Goal: Book appointment/travel/reservation

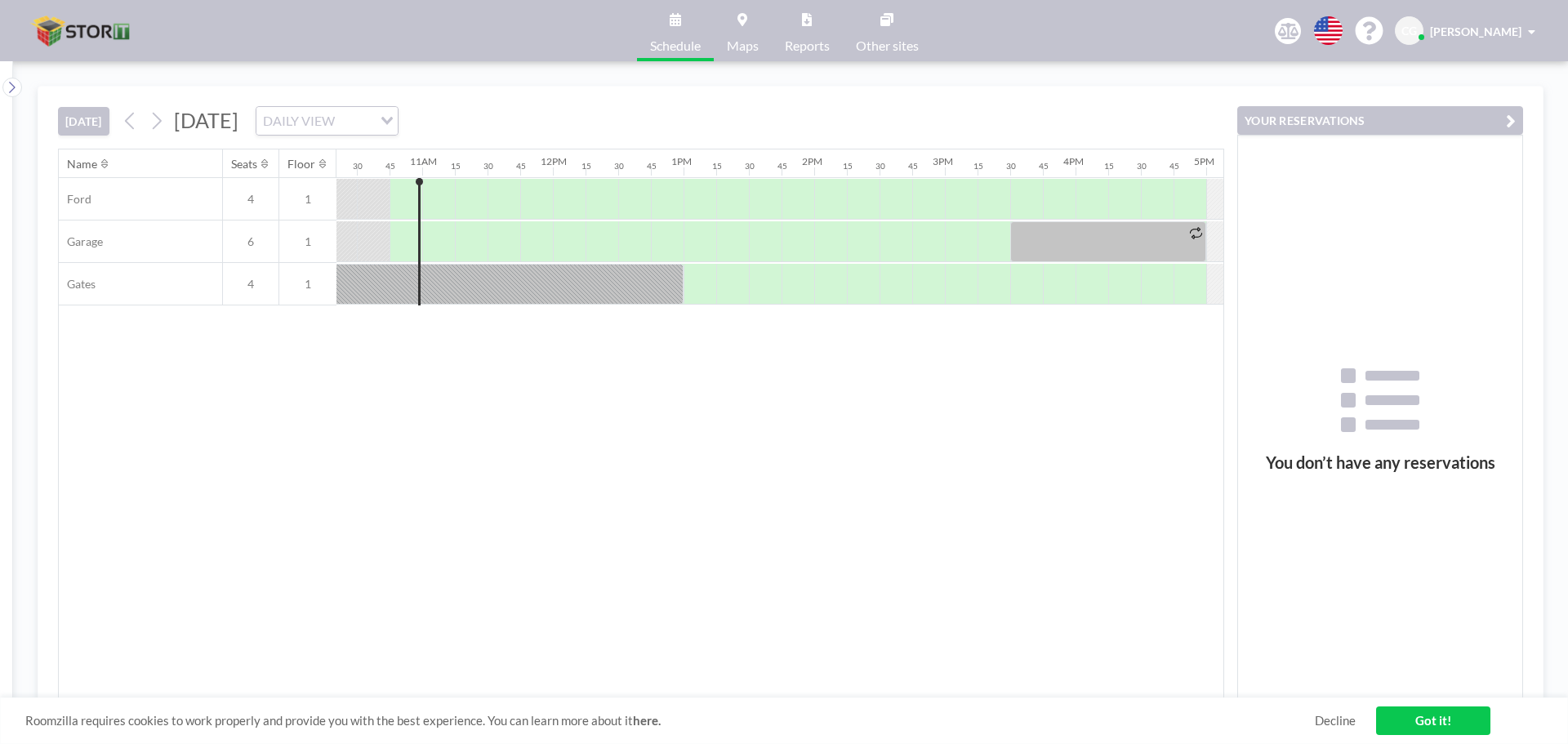
scroll to position [0, 1372]
click at [160, 123] on icon at bounding box center [155, 121] width 15 height 24
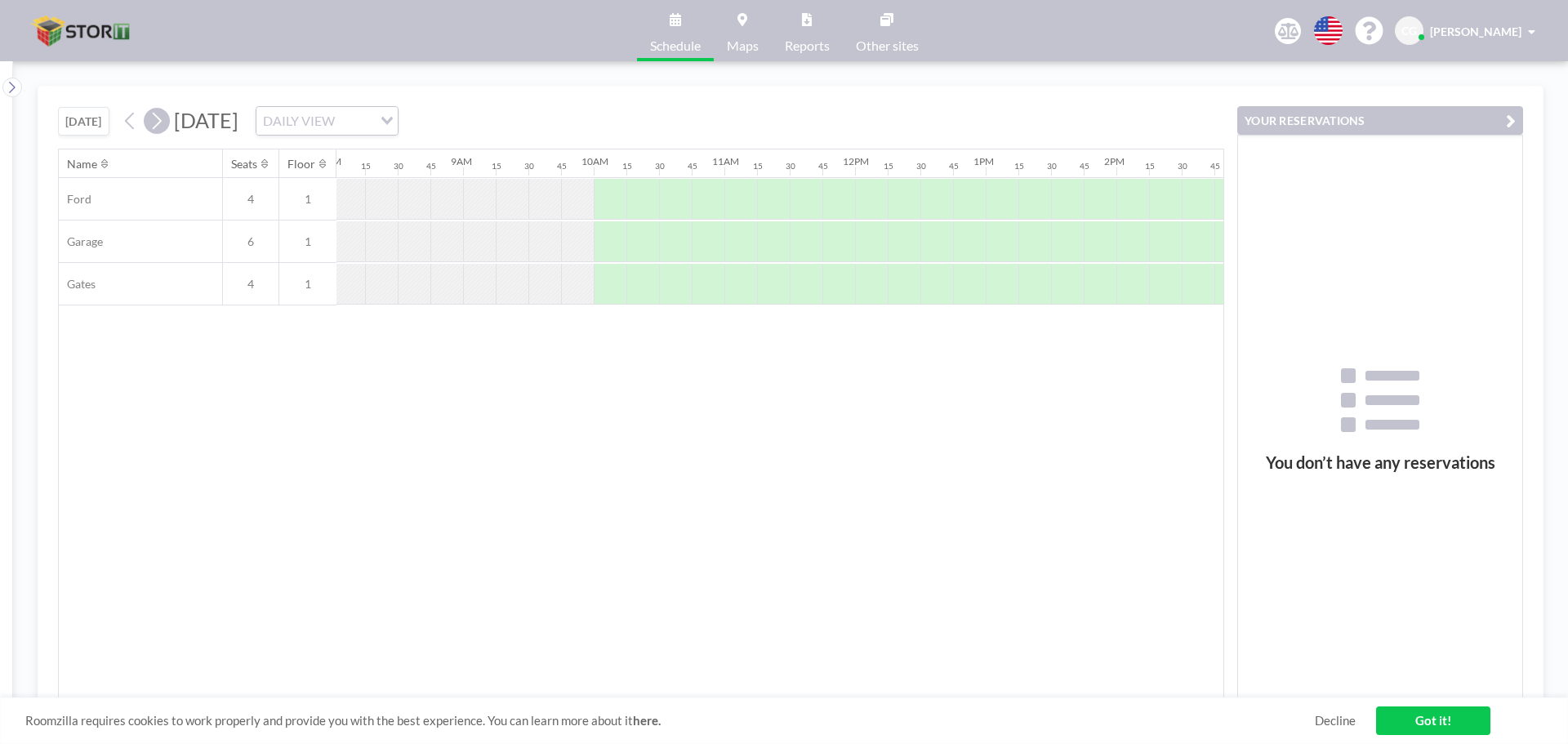
scroll to position [0, 1110]
click at [549, 281] on div at bounding box center [548, 284] width 33 height 41
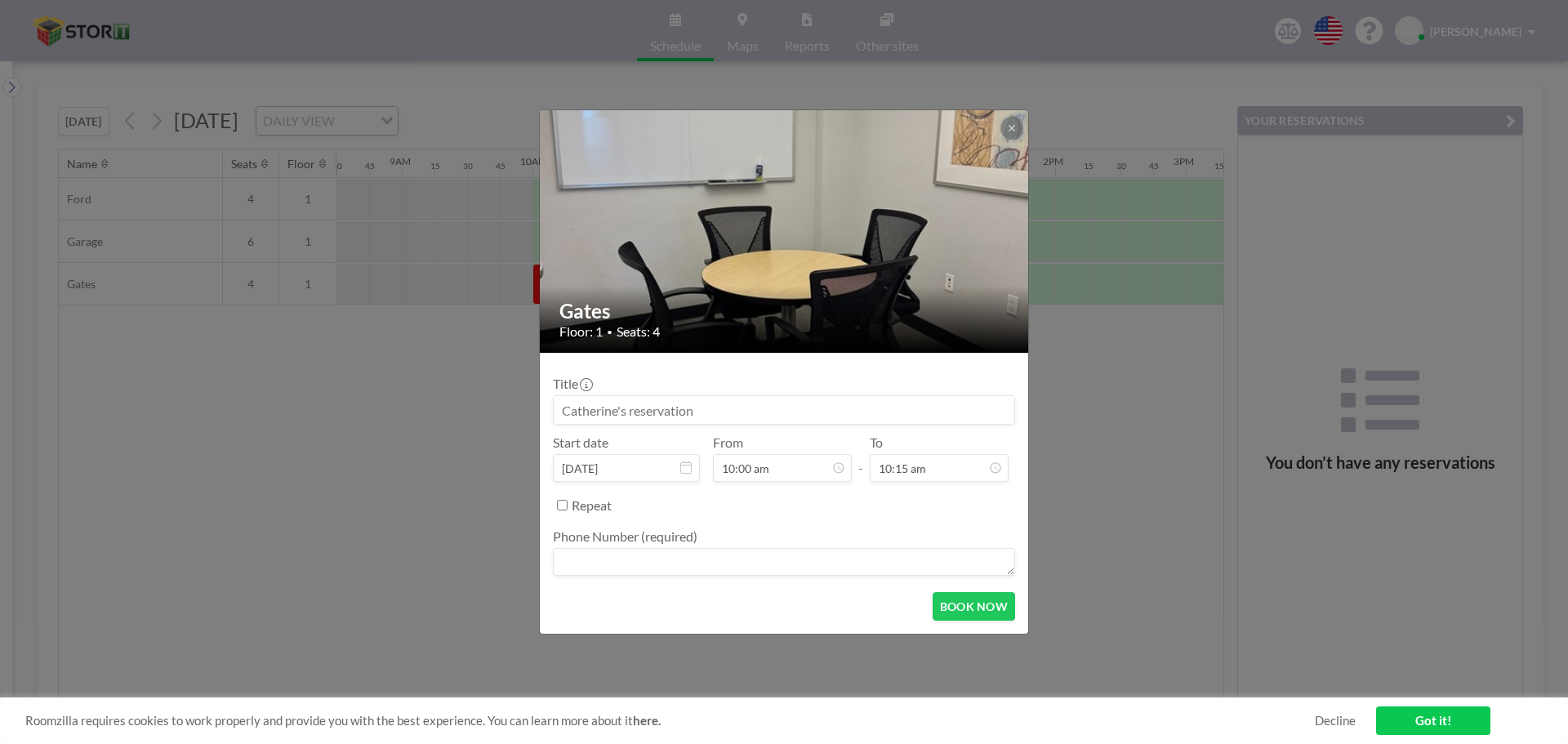
scroll to position [1163, 0]
click at [1015, 131] on icon at bounding box center [1011, 128] width 10 height 10
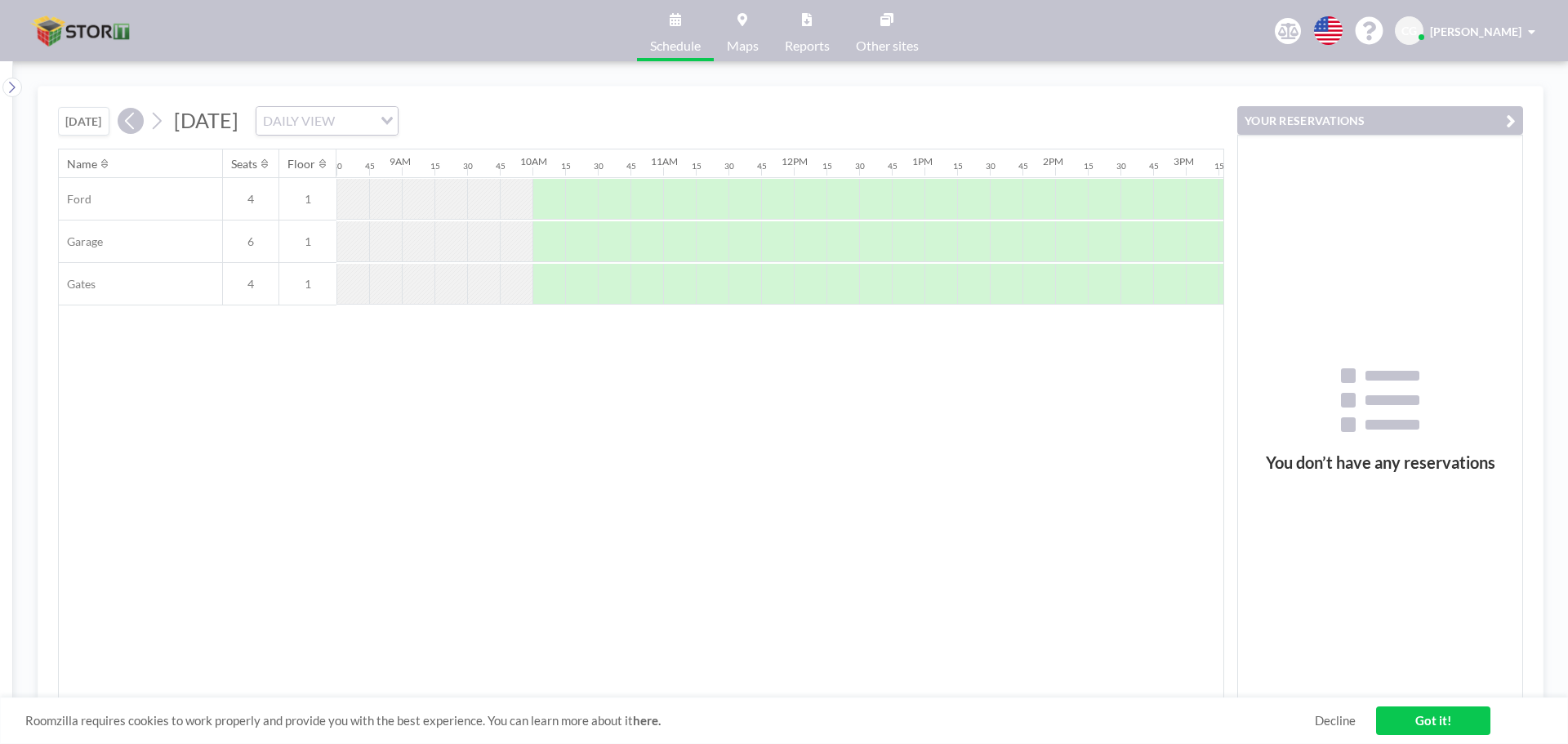
click at [126, 125] on icon at bounding box center [129, 121] width 15 height 24
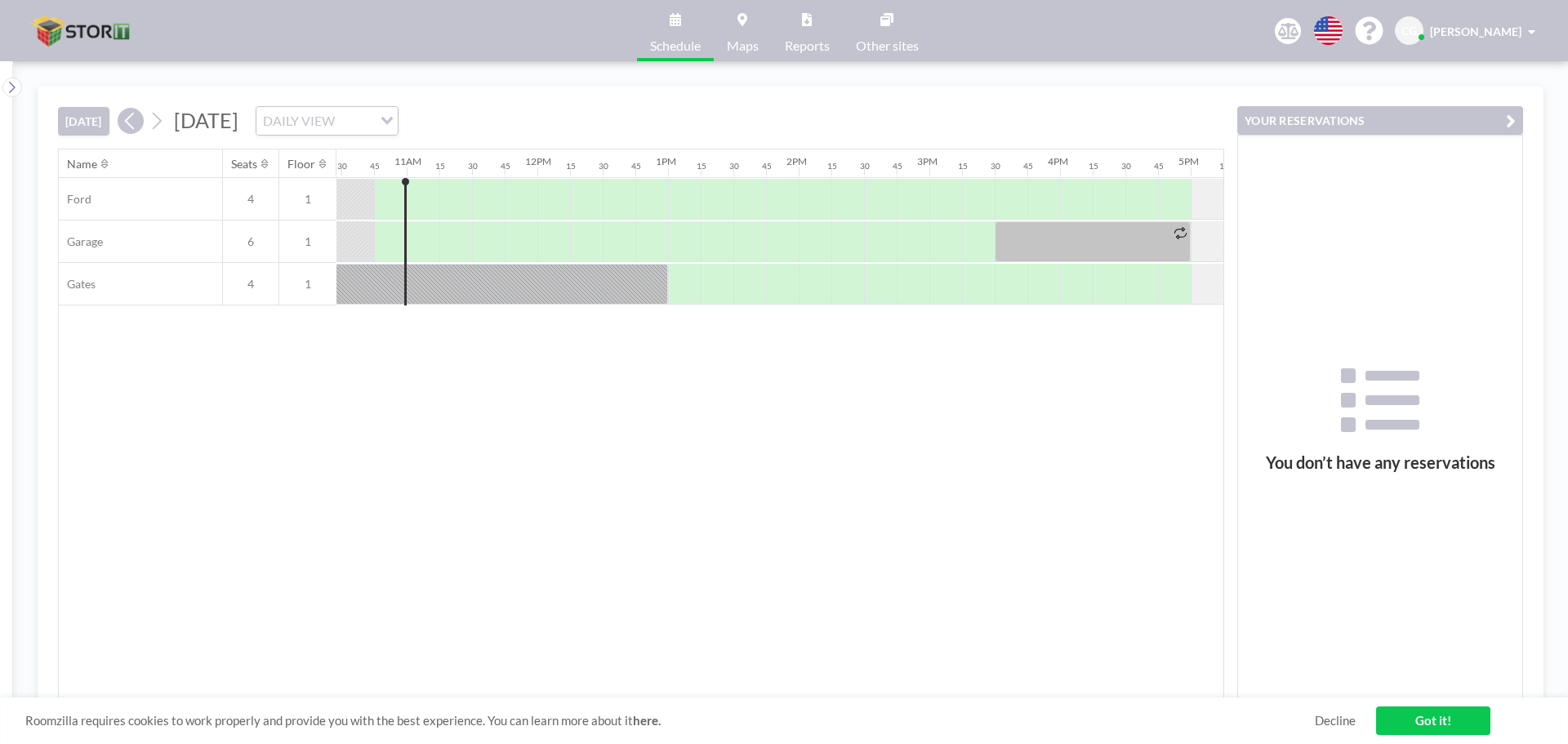
scroll to position [0, 1372]
click at [158, 123] on icon at bounding box center [155, 121] width 15 height 24
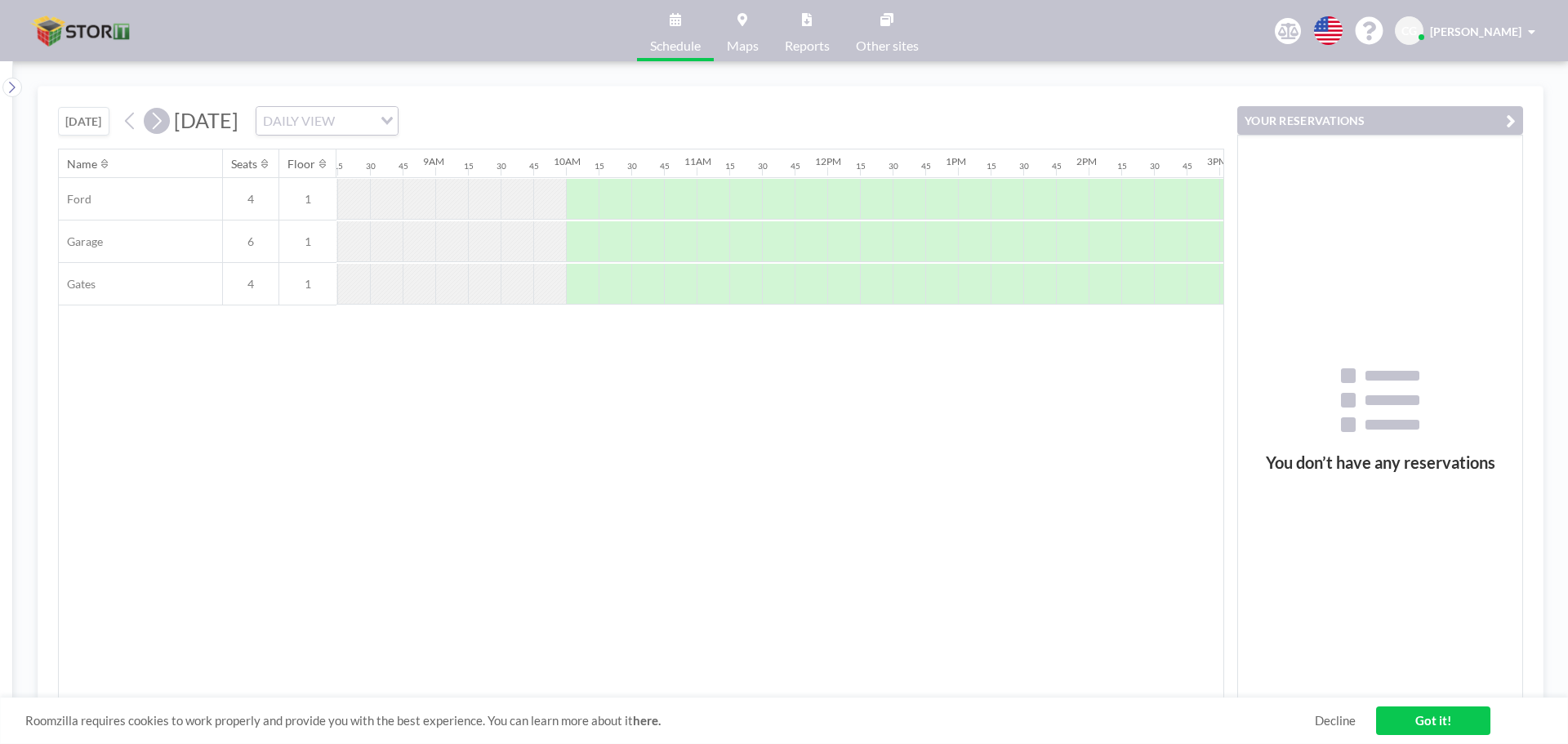
scroll to position [0, 1110]
click at [1506, 121] on icon "button" at bounding box center [1510, 121] width 10 height 20
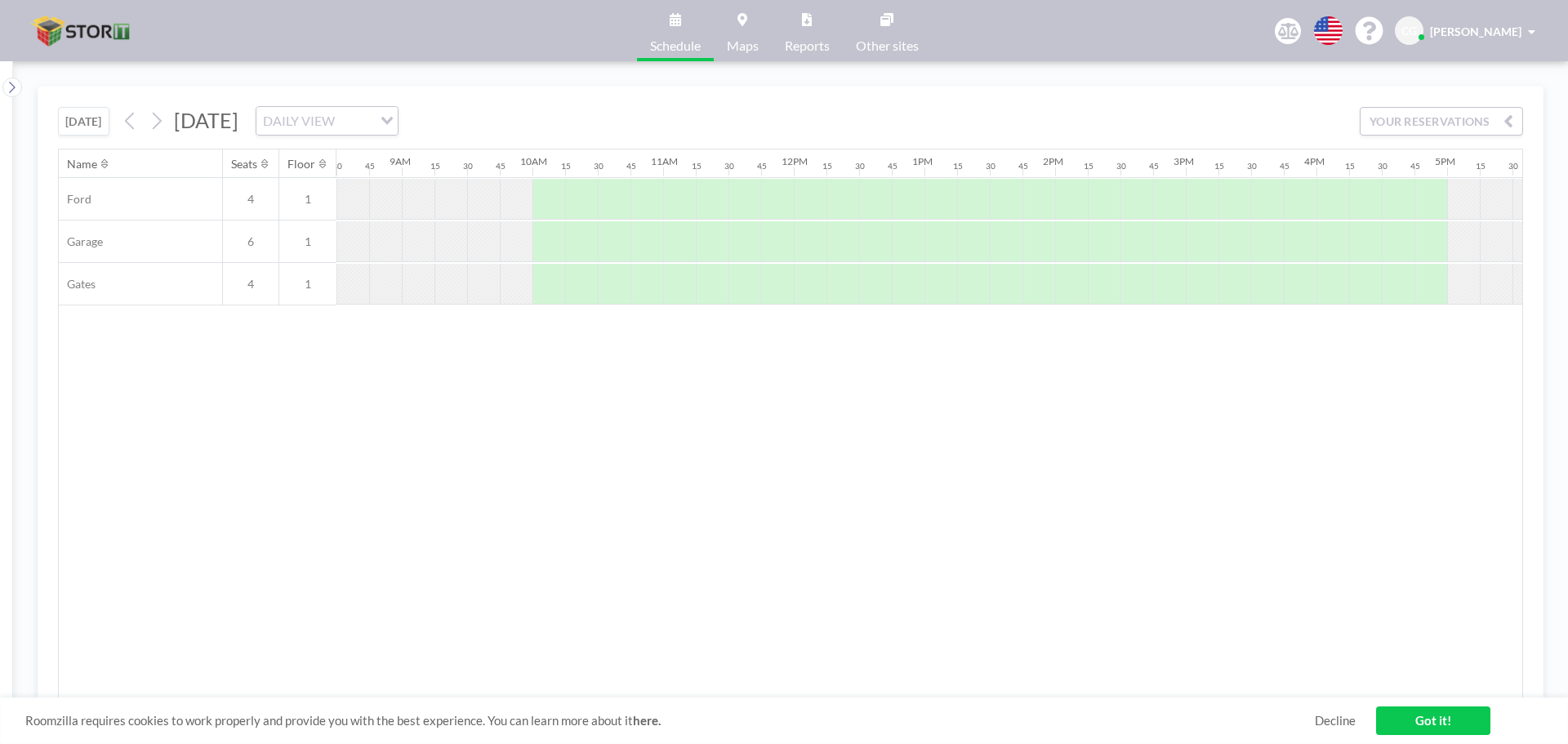
click at [1506, 121] on icon "button" at bounding box center [1507, 121] width 10 height 20
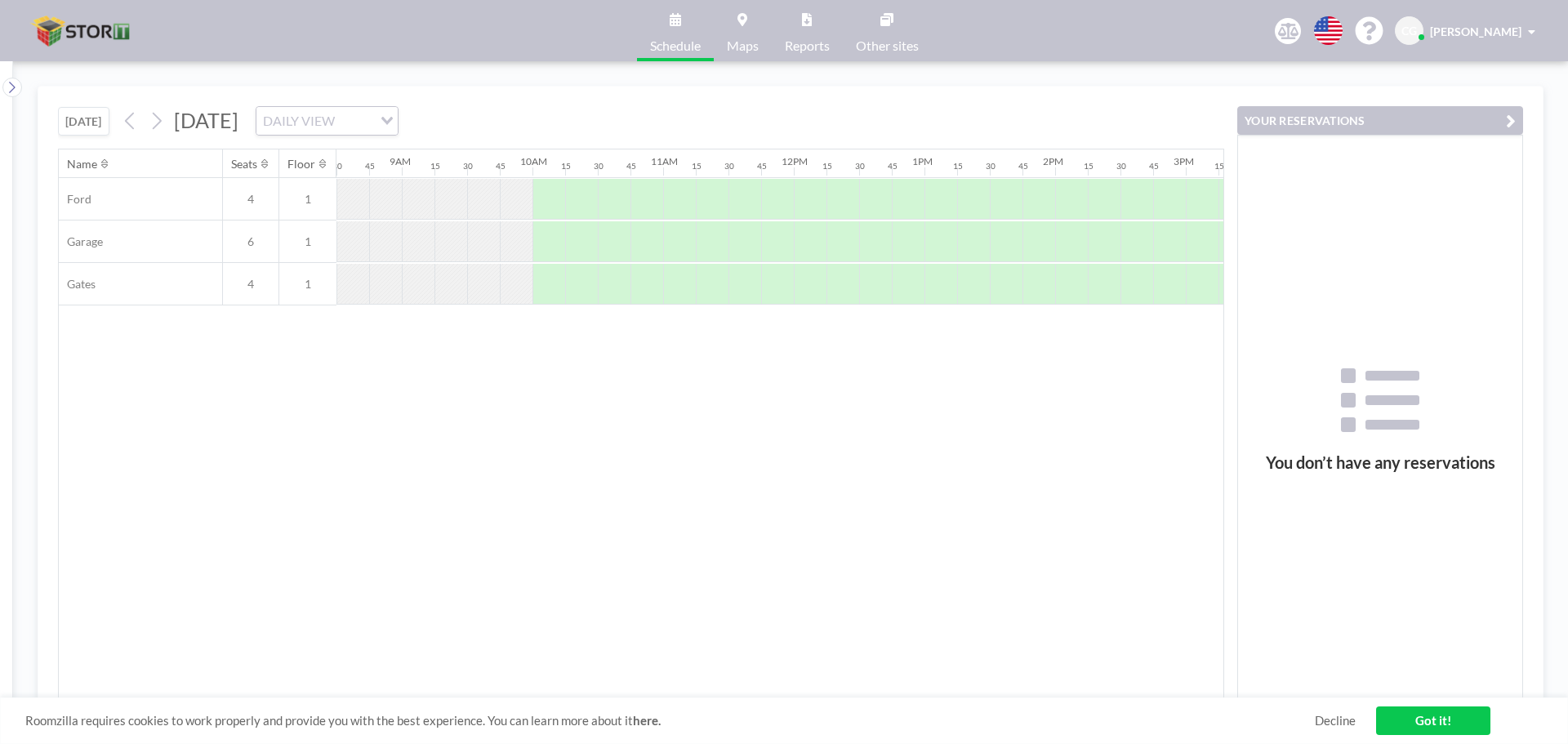
click at [1425, 723] on link "Got it!" at bounding box center [1433, 721] width 114 height 29
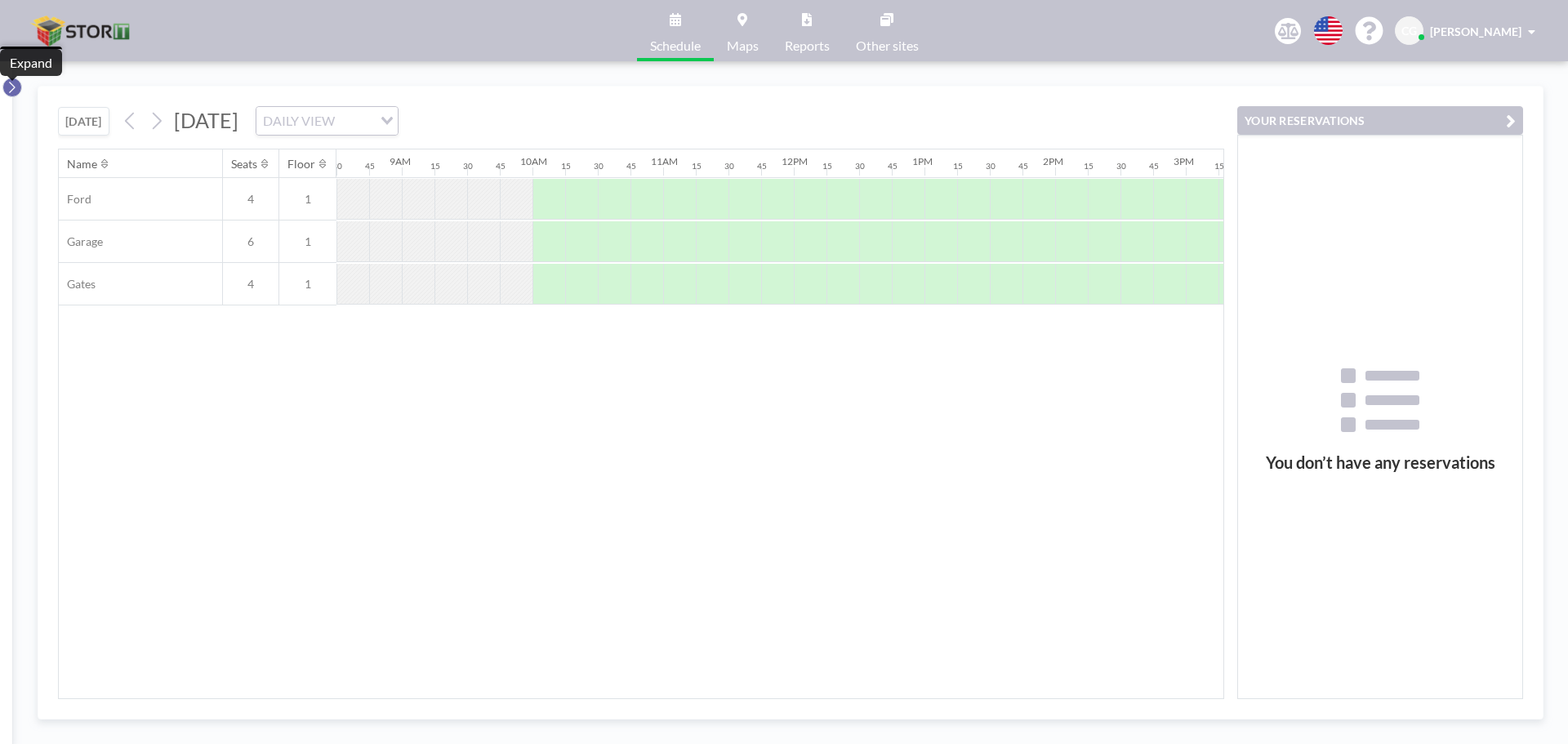
click at [13, 85] on icon at bounding box center [12, 87] width 5 height 12
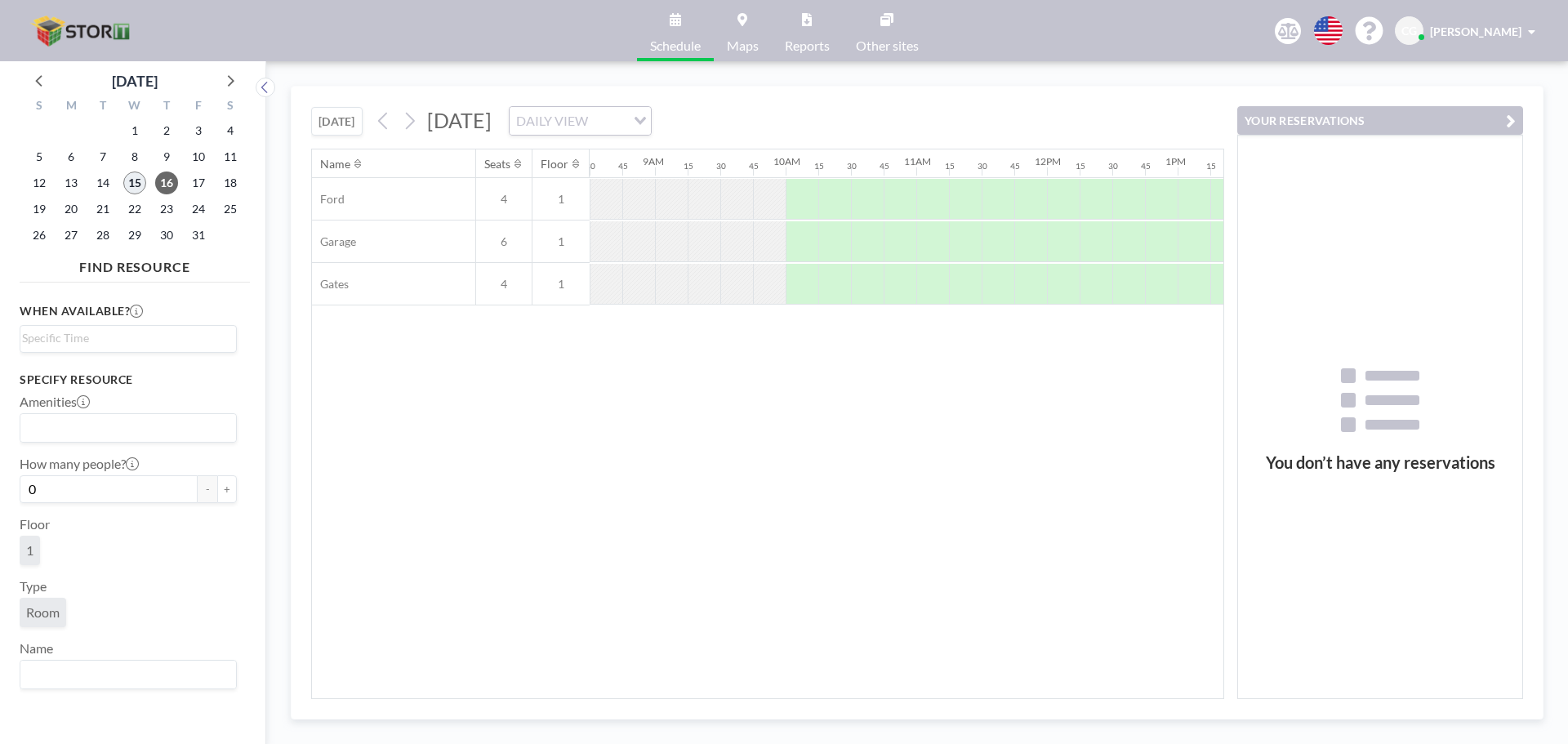
click at [136, 189] on span "15" at bounding box center [135, 183] width 23 height 23
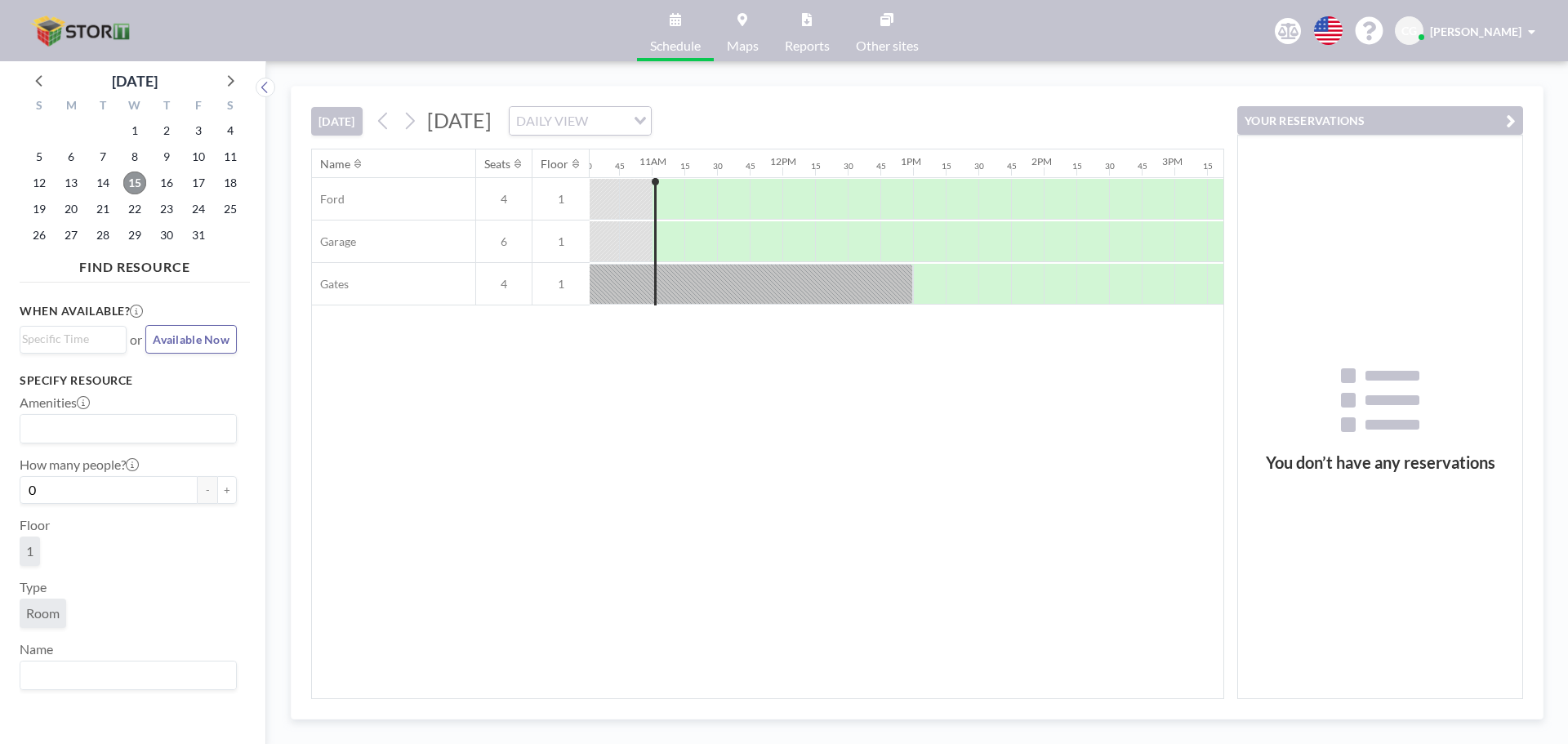
scroll to position [0, 1405]
click at [413, 121] on icon at bounding box center [409, 121] width 15 height 24
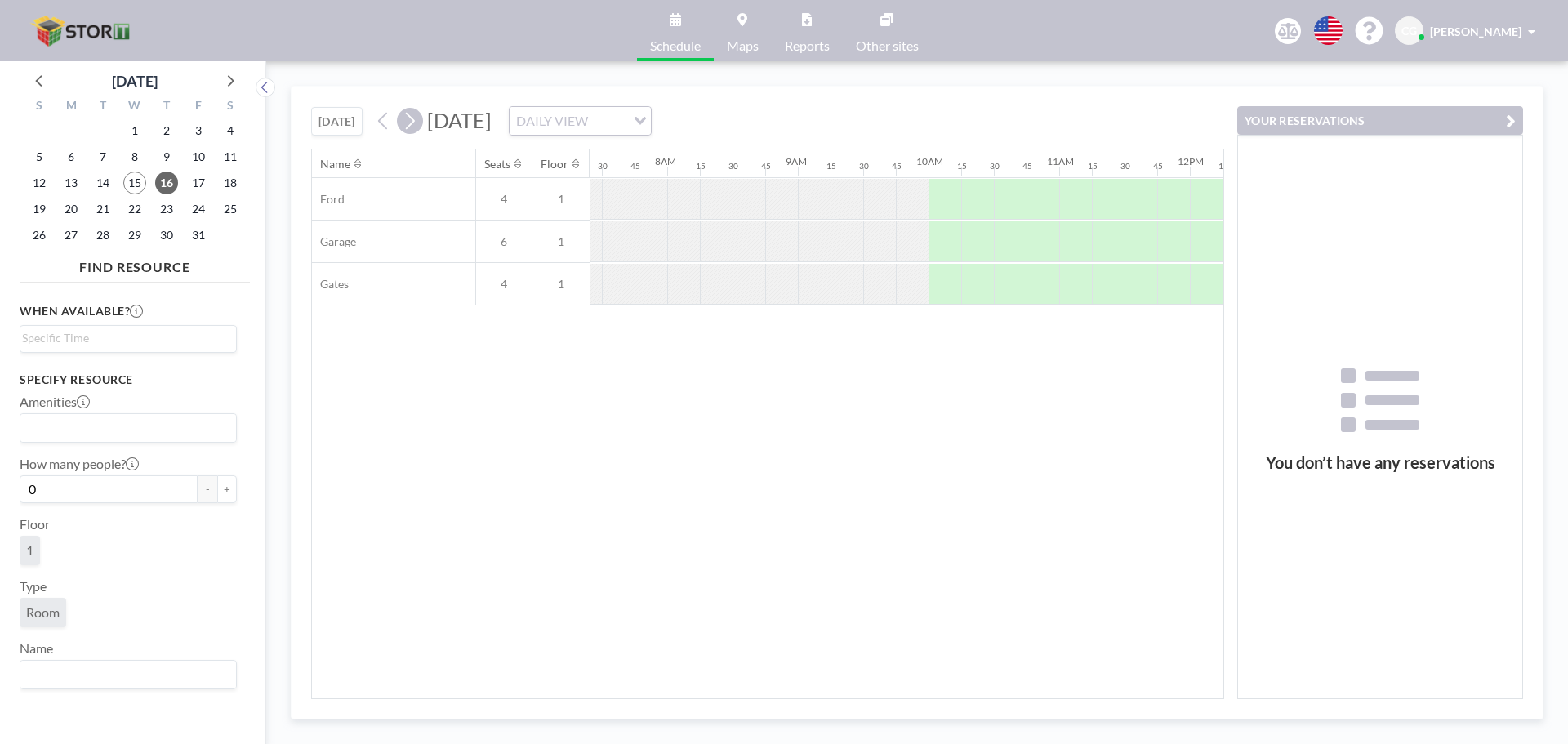
scroll to position [0, 1013]
click at [909, 282] on div at bounding box center [899, 284] width 33 height 41
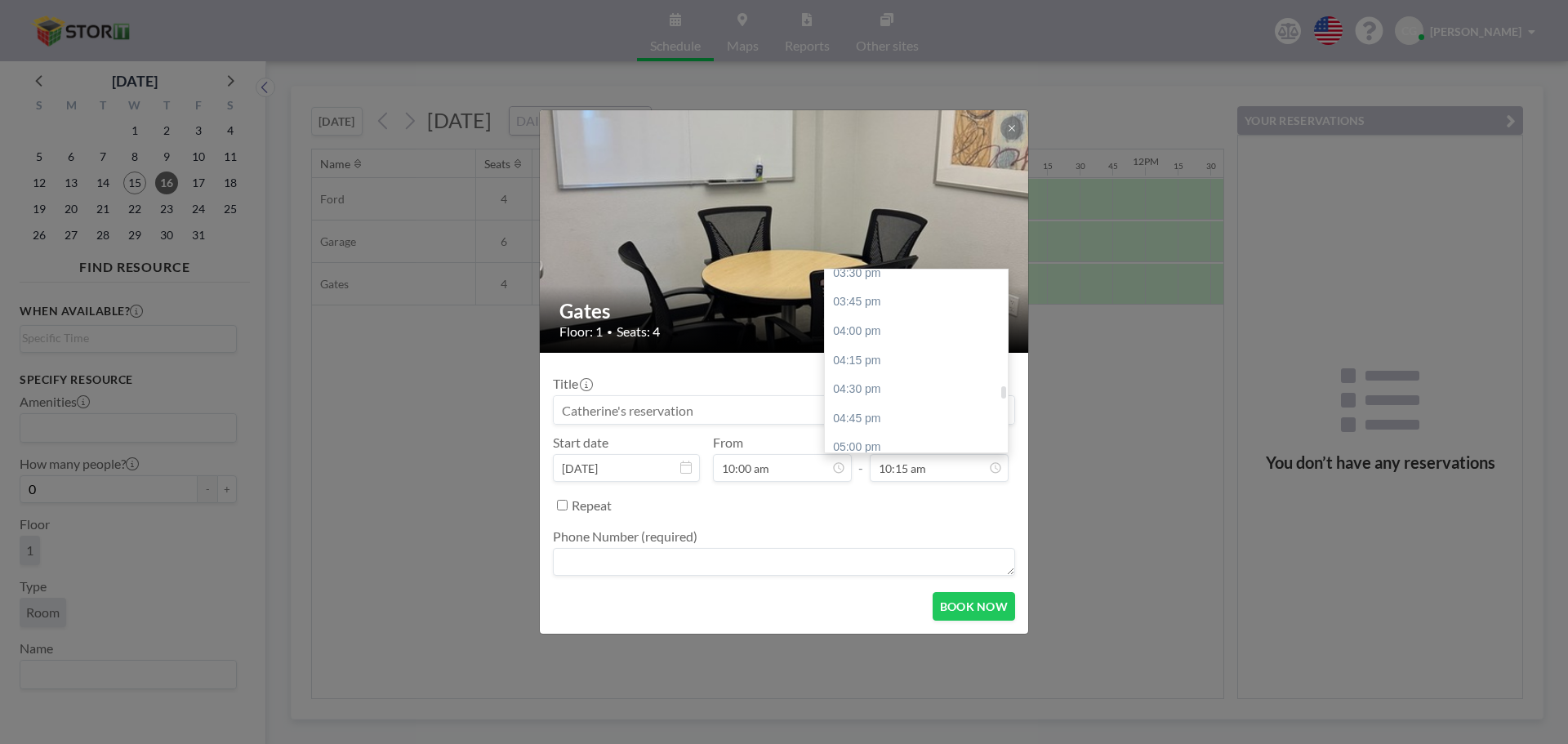
scroll to position [1888, 0]
drag, startPoint x: 1005, startPoint y: 355, endPoint x: 1005, endPoint y: 402, distance: 47.0
click at [1005, 402] on div at bounding box center [1003, 397] width 4 height 12
click at [938, 377] on div "05:00 pm" at bounding box center [920, 372] width 191 height 29
type input "05:00 pm"
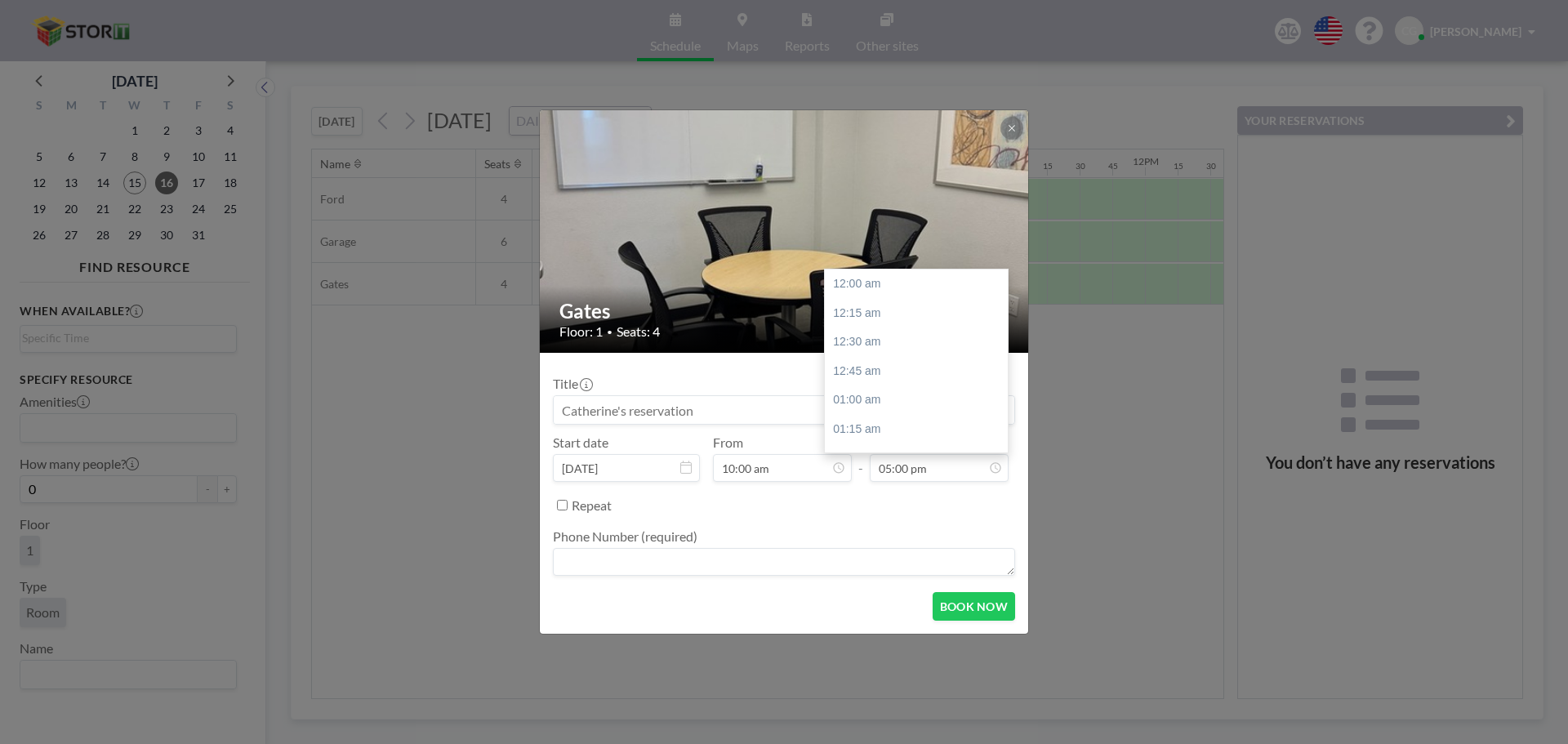
scroll to position [1977, 0]
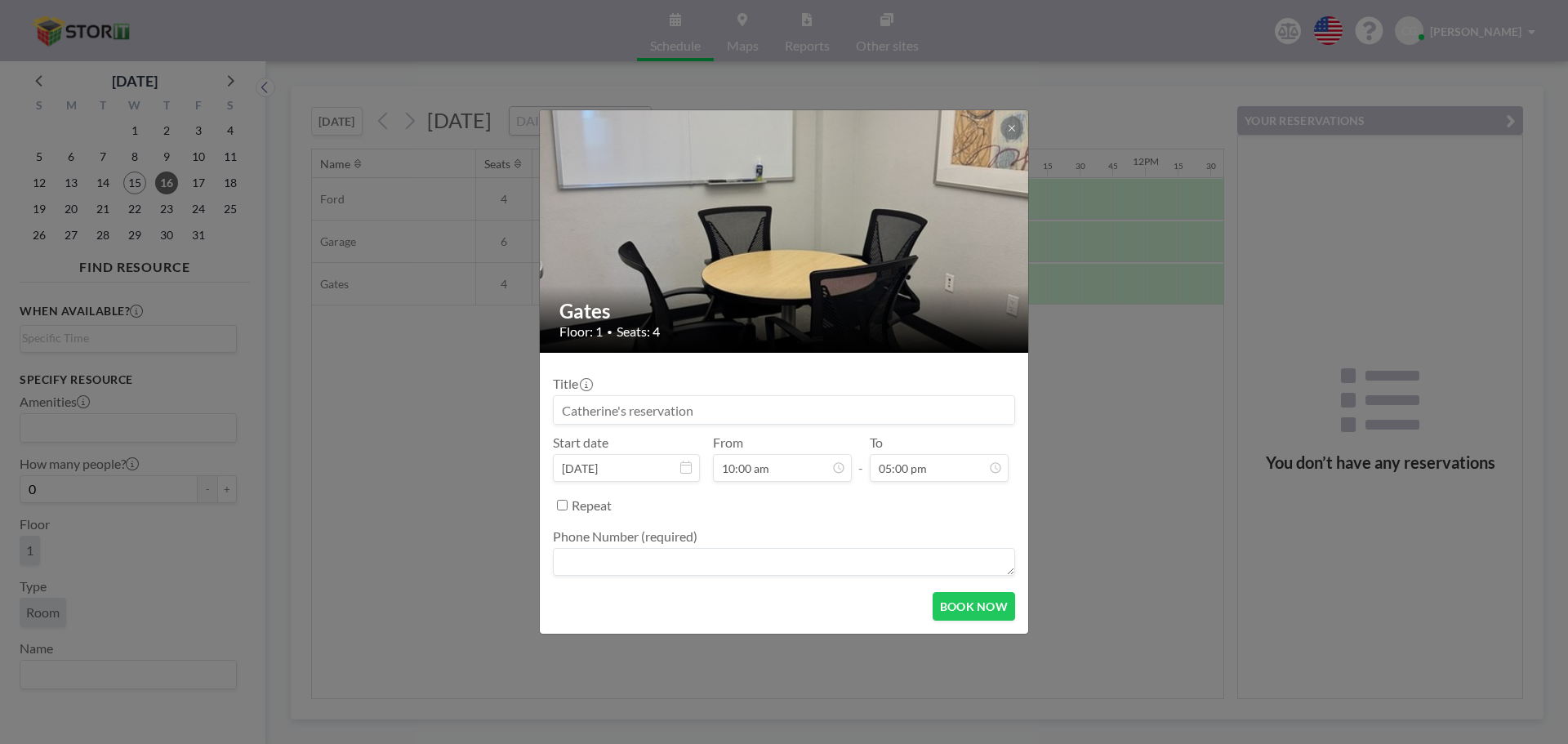
click at [734, 561] on textarea at bounding box center [784, 562] width 463 height 28
type textarea "5593247000"
click at [977, 603] on button "BOOK NOW" at bounding box center [973, 606] width 82 height 29
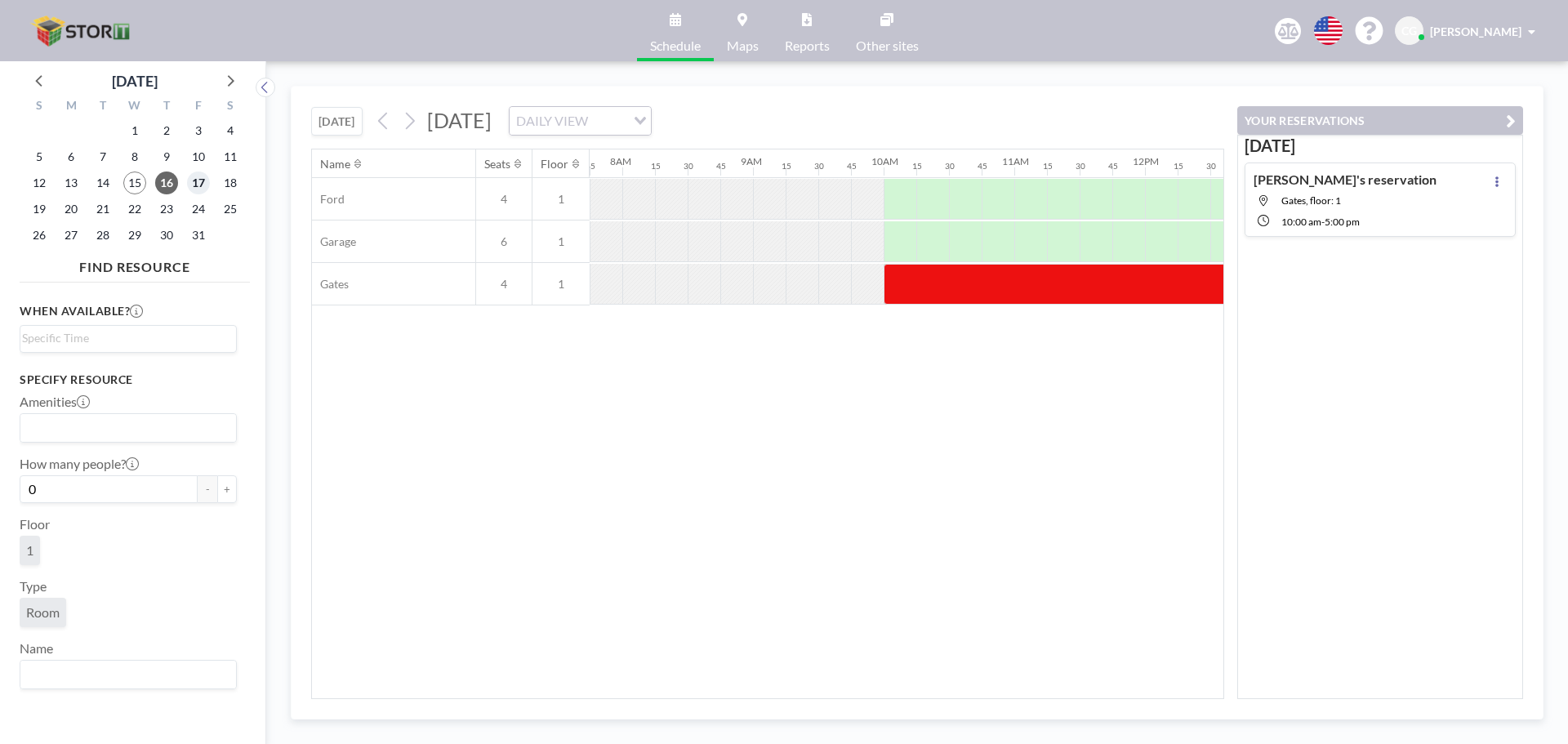
click at [195, 187] on span "17" at bounding box center [198, 183] width 23 height 23
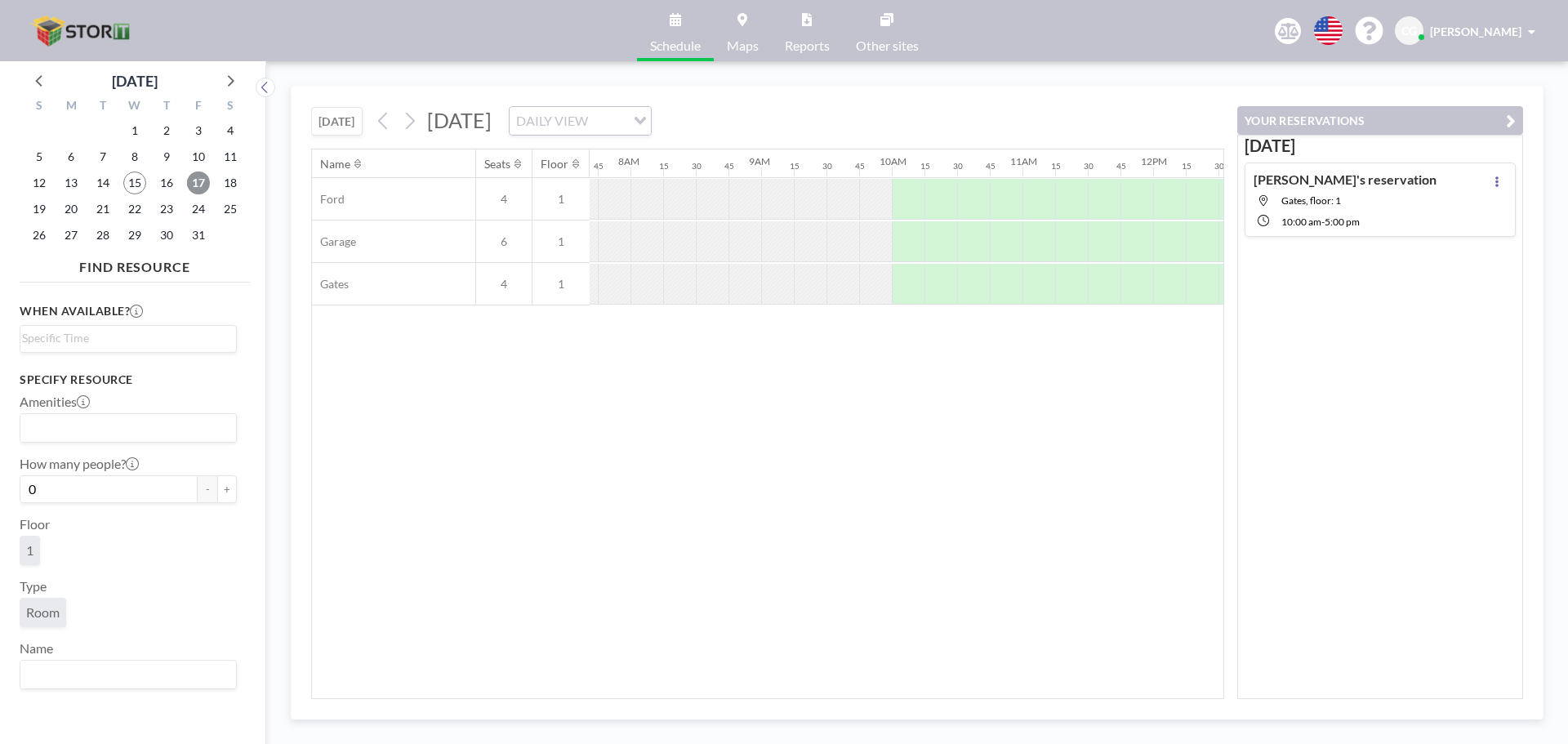
scroll to position [0, 1013]
click at [895, 289] on div at bounding box center [899, 284] width 33 height 41
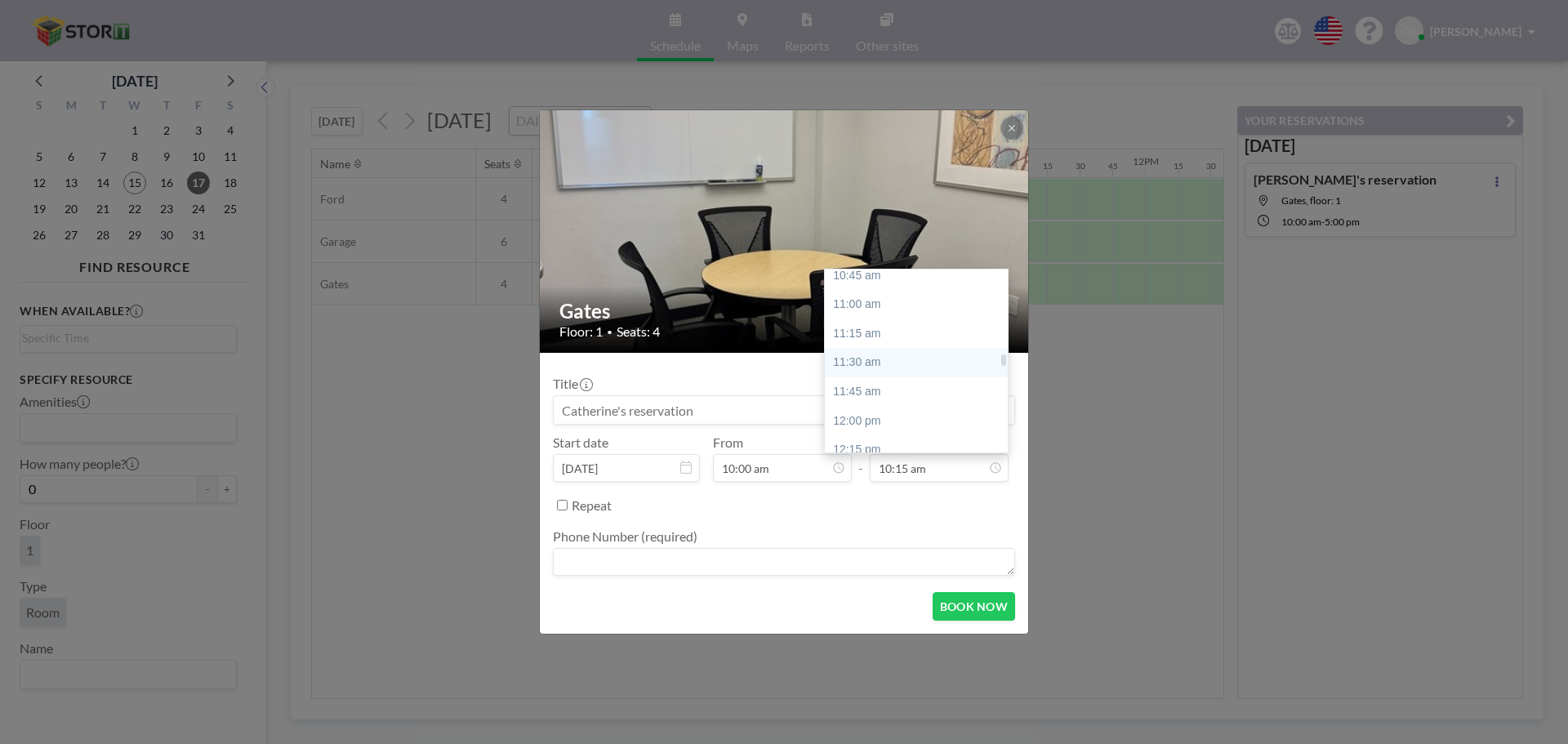
scroll to position [1355, 0]
click at [966, 454] on div "To 10:15 am 12:00 am 12:15 am 12:30 am 12:45 am 01:00 am 01:15 am 01:30 am 01:4…" at bounding box center [938, 457] width 138 height 47
click at [951, 464] on input "10:15 am" at bounding box center [938, 467] width 138 height 28
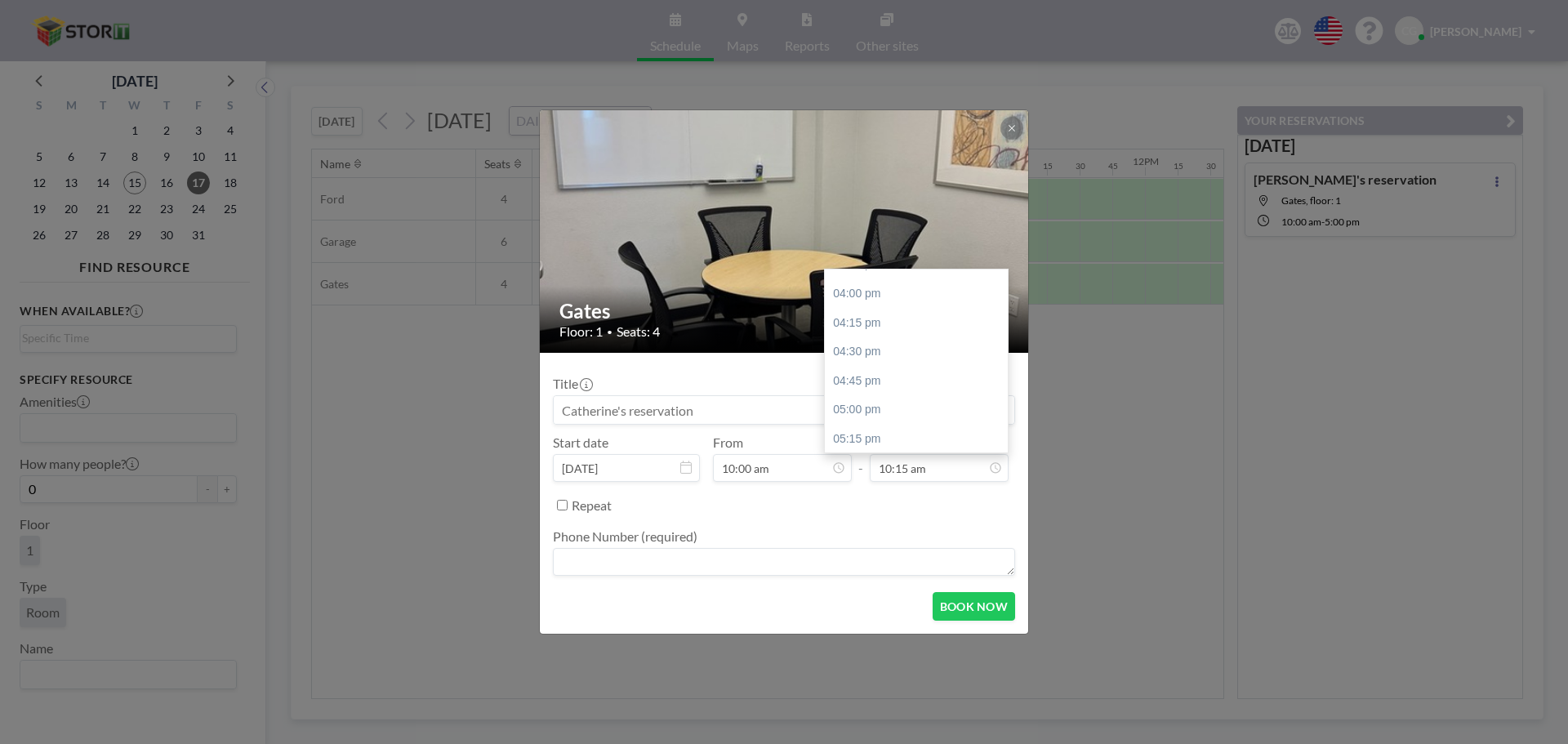
drag, startPoint x: 1004, startPoint y: 355, endPoint x: 1007, endPoint y: 399, distance: 44.1
click at [1007, 399] on div "12:00 am 12:15 am 12:30 am 12:45 am 01:00 am 01:15 am 01:30 am 01:45 am 02:00 a…" at bounding box center [916, 361] width 185 height 185
click at [892, 411] on div "05:00 pm" at bounding box center [920, 410] width 191 height 29
type input "05:00 pm"
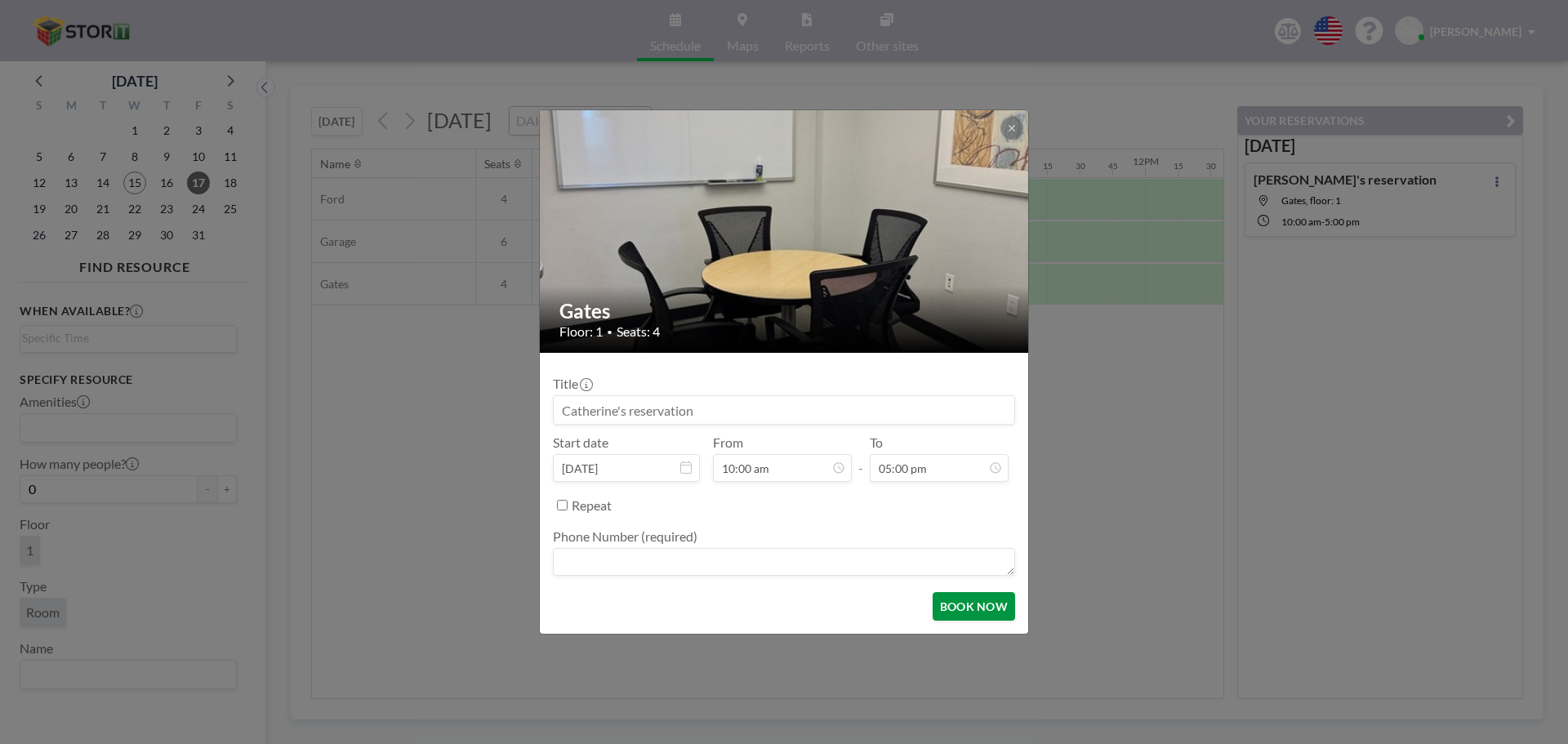
click at [972, 607] on button "BOOK NOW" at bounding box center [973, 606] width 82 height 29
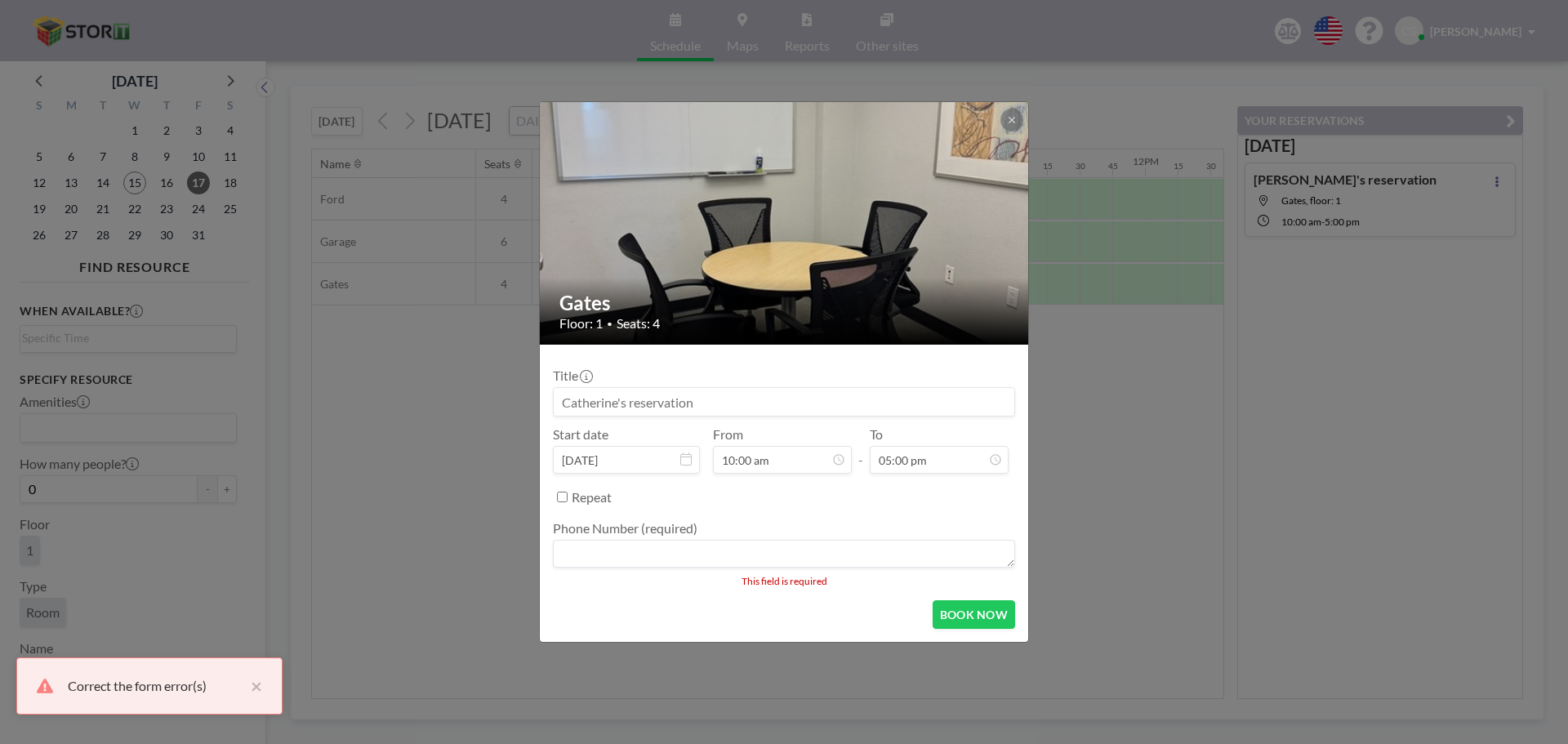
click at [707, 541] on textarea at bounding box center [784, 553] width 463 height 28
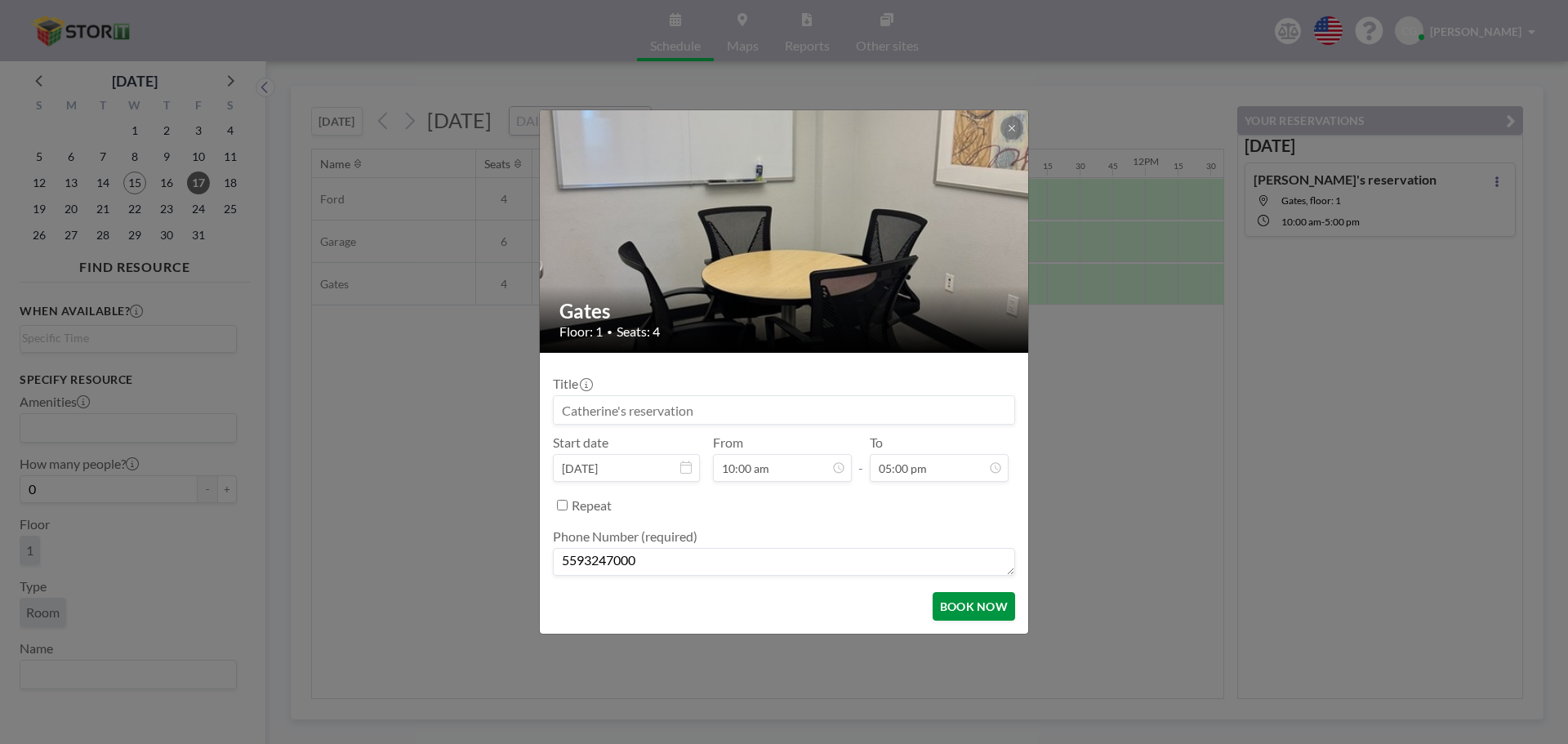
type textarea "5593247000"
click at [988, 602] on button "BOOK NOW" at bounding box center [973, 606] width 82 height 29
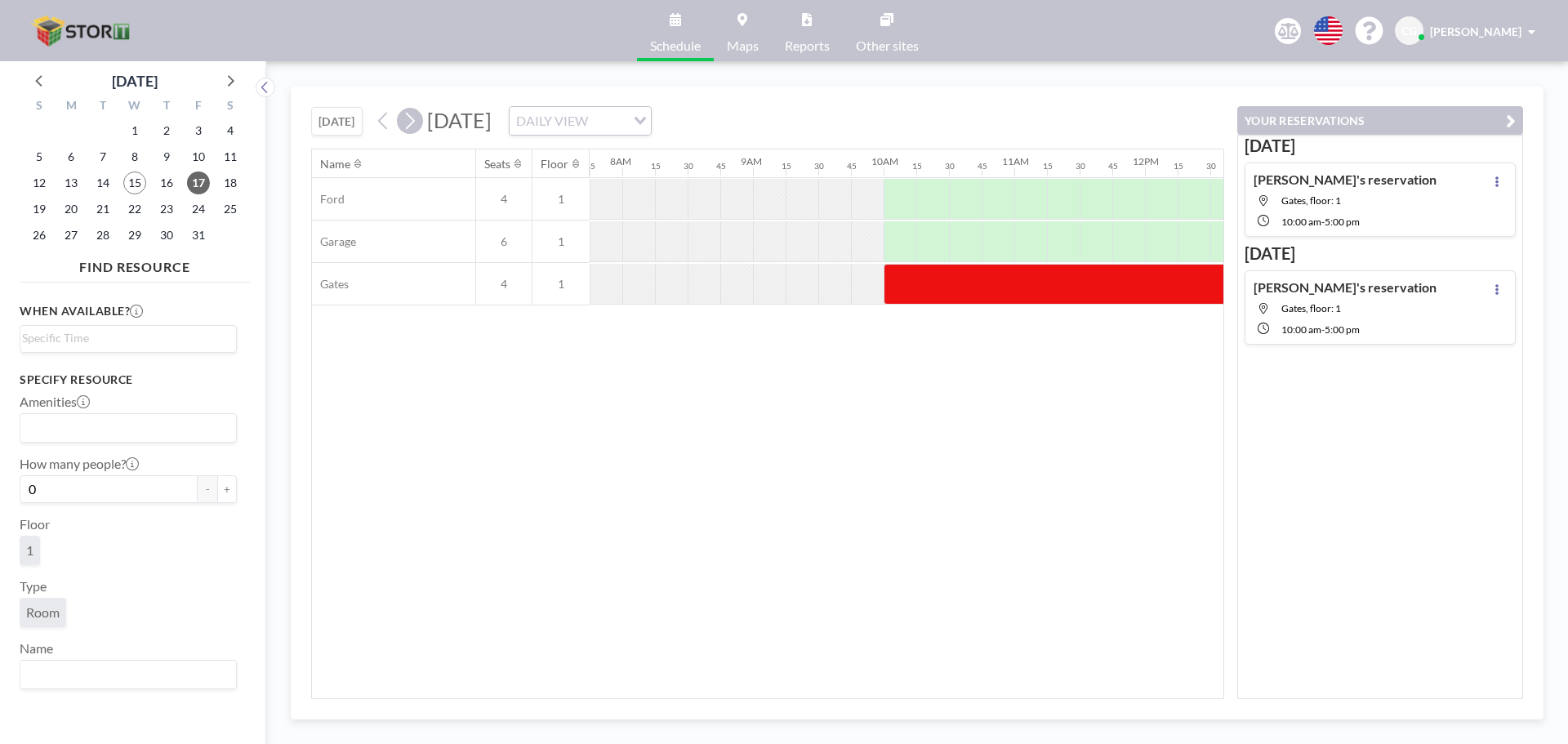
click at [415, 114] on icon at bounding box center [409, 121] width 15 height 24
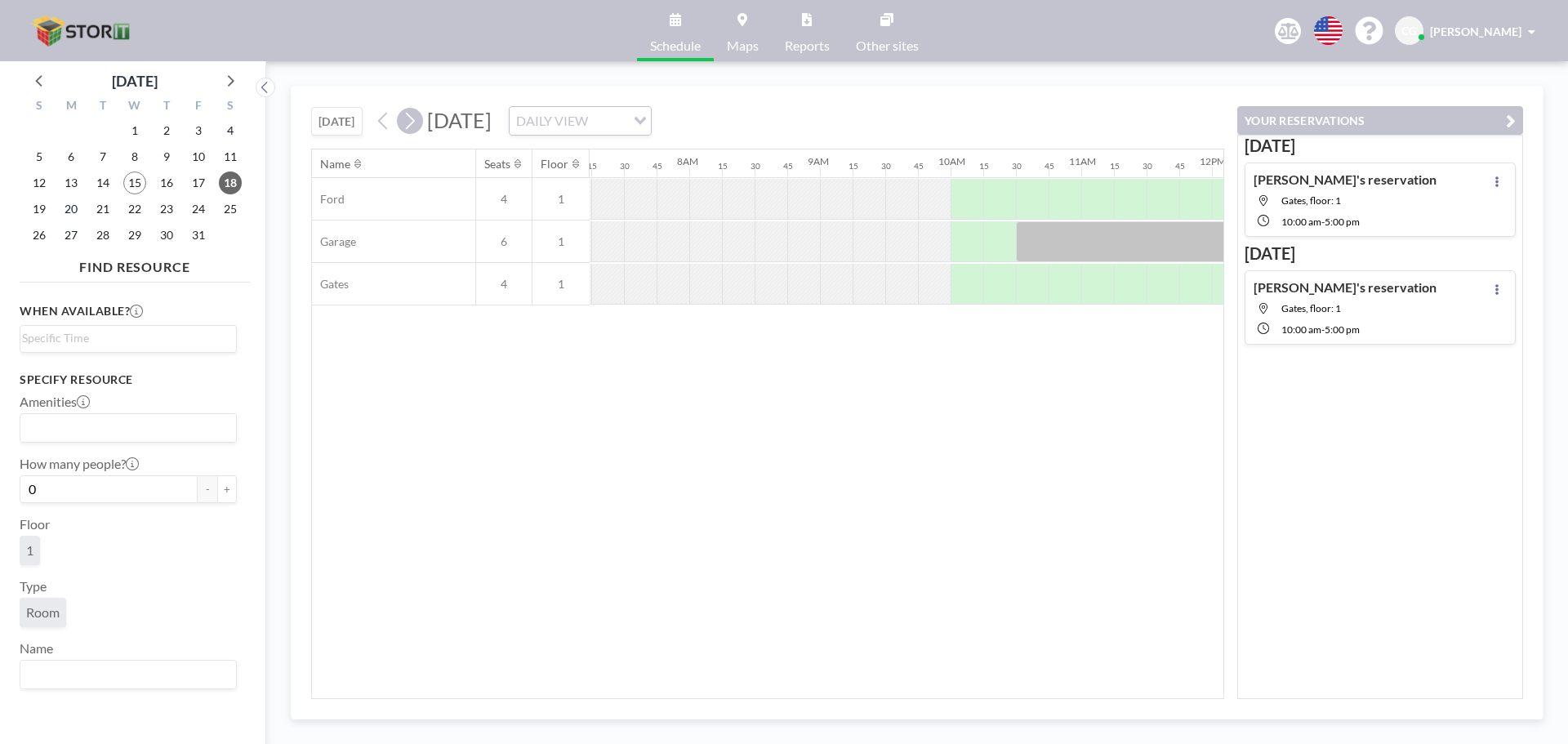
scroll to position [0, 1013]
click at [415, 115] on icon at bounding box center [409, 121] width 15 height 24
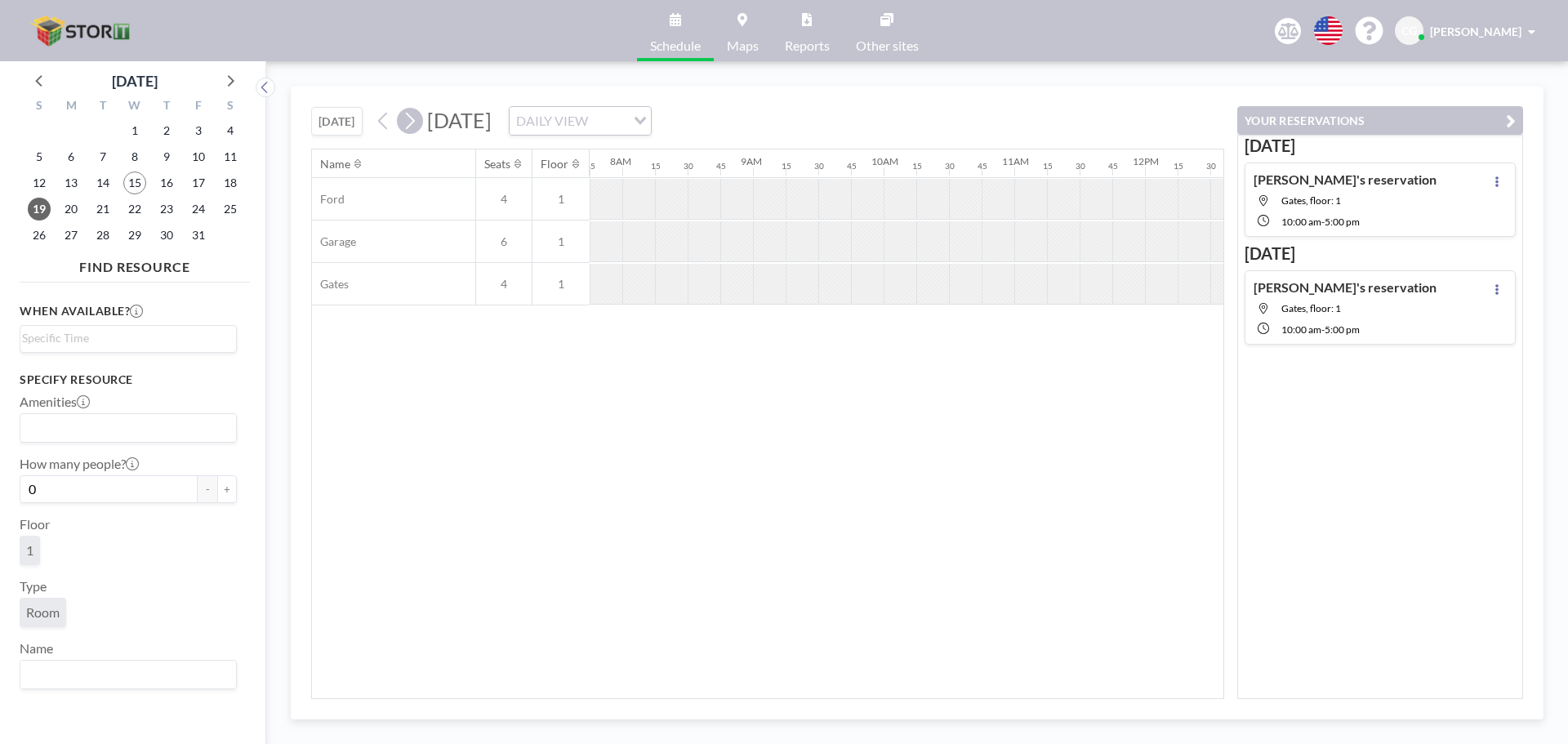
click at [415, 115] on icon at bounding box center [409, 121] width 15 height 24
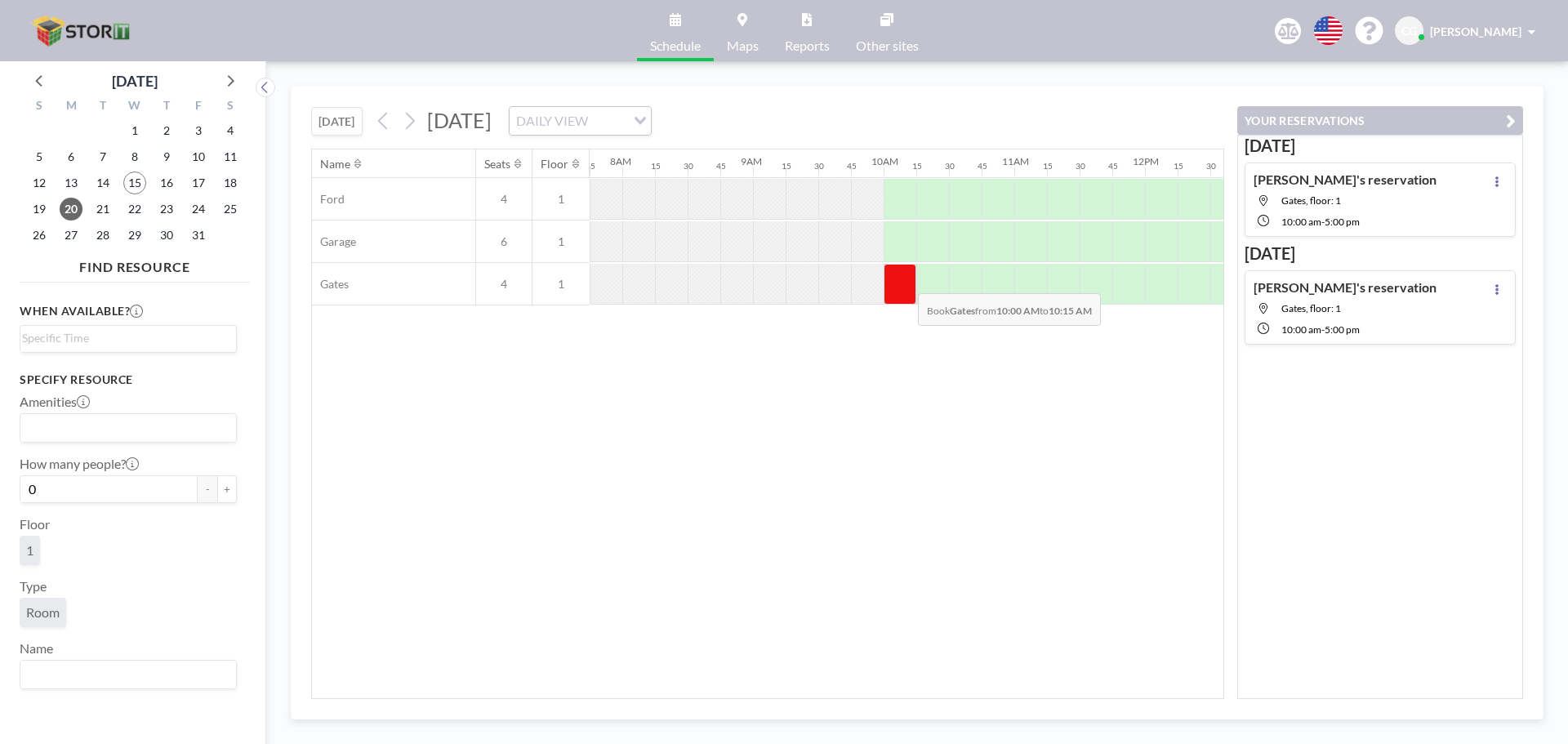
click at [905, 281] on div at bounding box center [899, 284] width 33 height 41
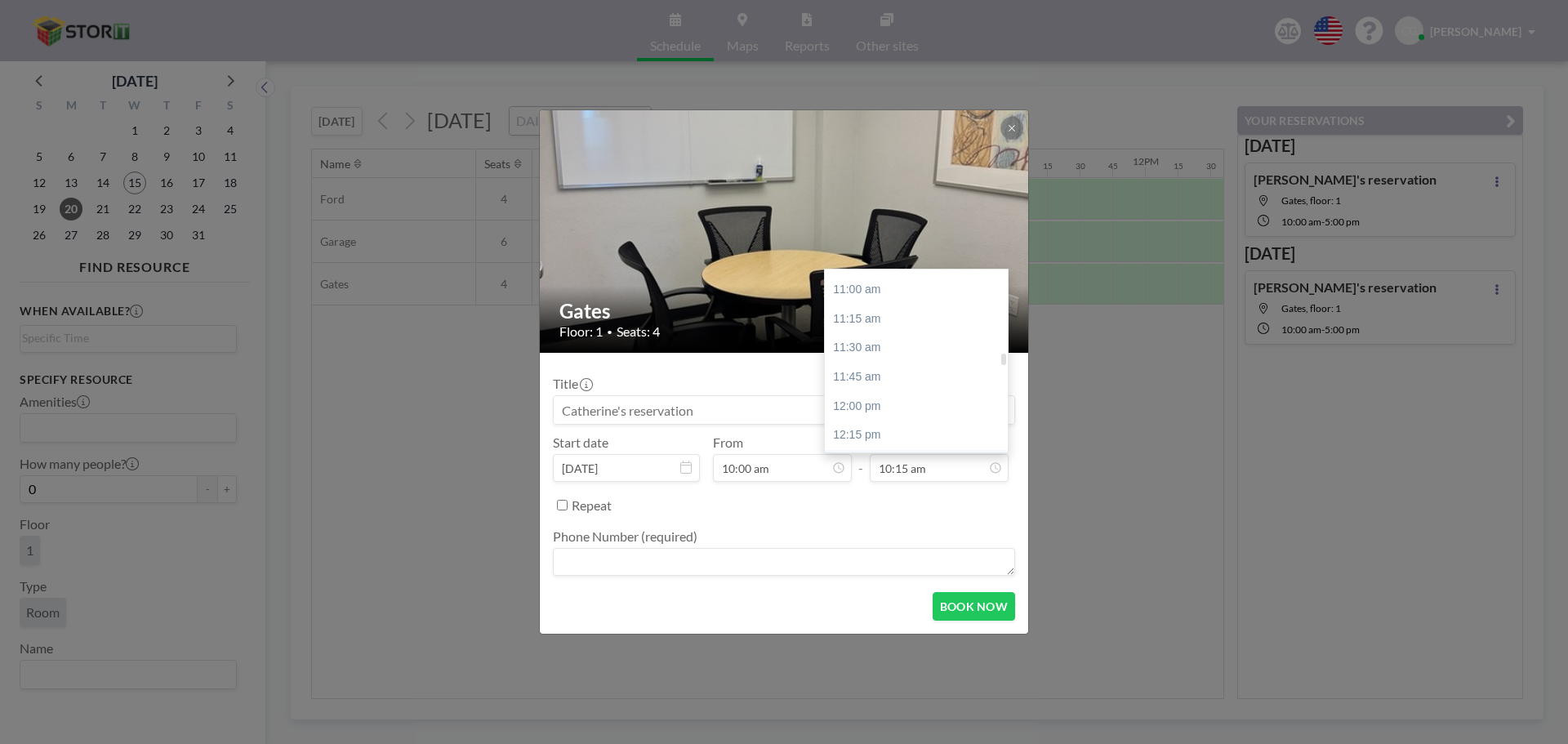
scroll to position [1355, 0]
drag, startPoint x: 998, startPoint y: 362, endPoint x: 995, endPoint y: 380, distance: 18.2
click at [996, 386] on div "12:00 am 12:15 am 12:30 am 12:45 am 01:00 am 01:15 am 01:30 am 01:45 am 02:00 a…" at bounding box center [920, 361] width 191 height 183
drag, startPoint x: 1002, startPoint y: 367, endPoint x: 1003, endPoint y: 400, distance: 33.0
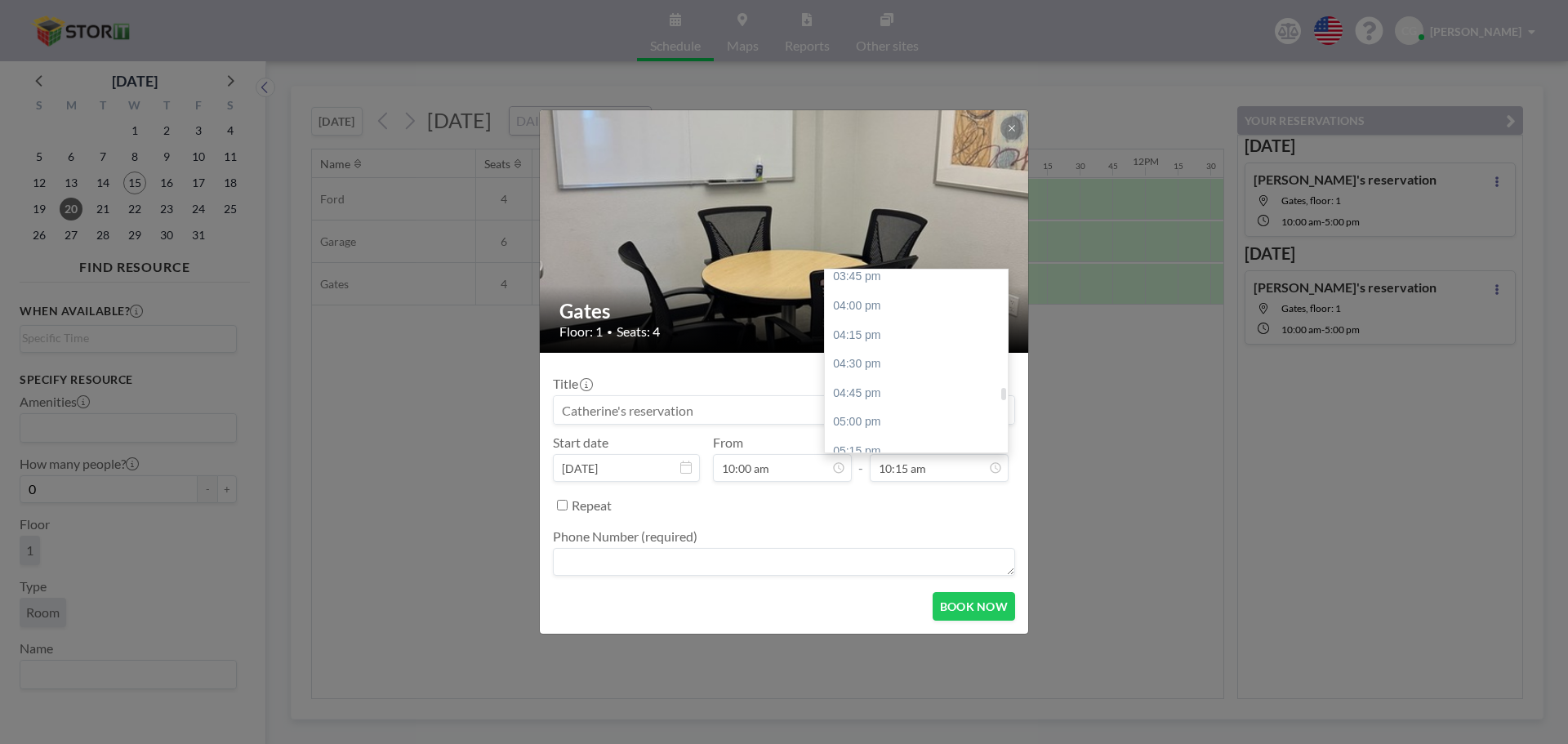
click at [1003, 400] on div at bounding box center [1003, 361] width 4 height 180
click at [922, 419] on div "05:00 pm" at bounding box center [920, 422] width 191 height 29
type input "05:00 pm"
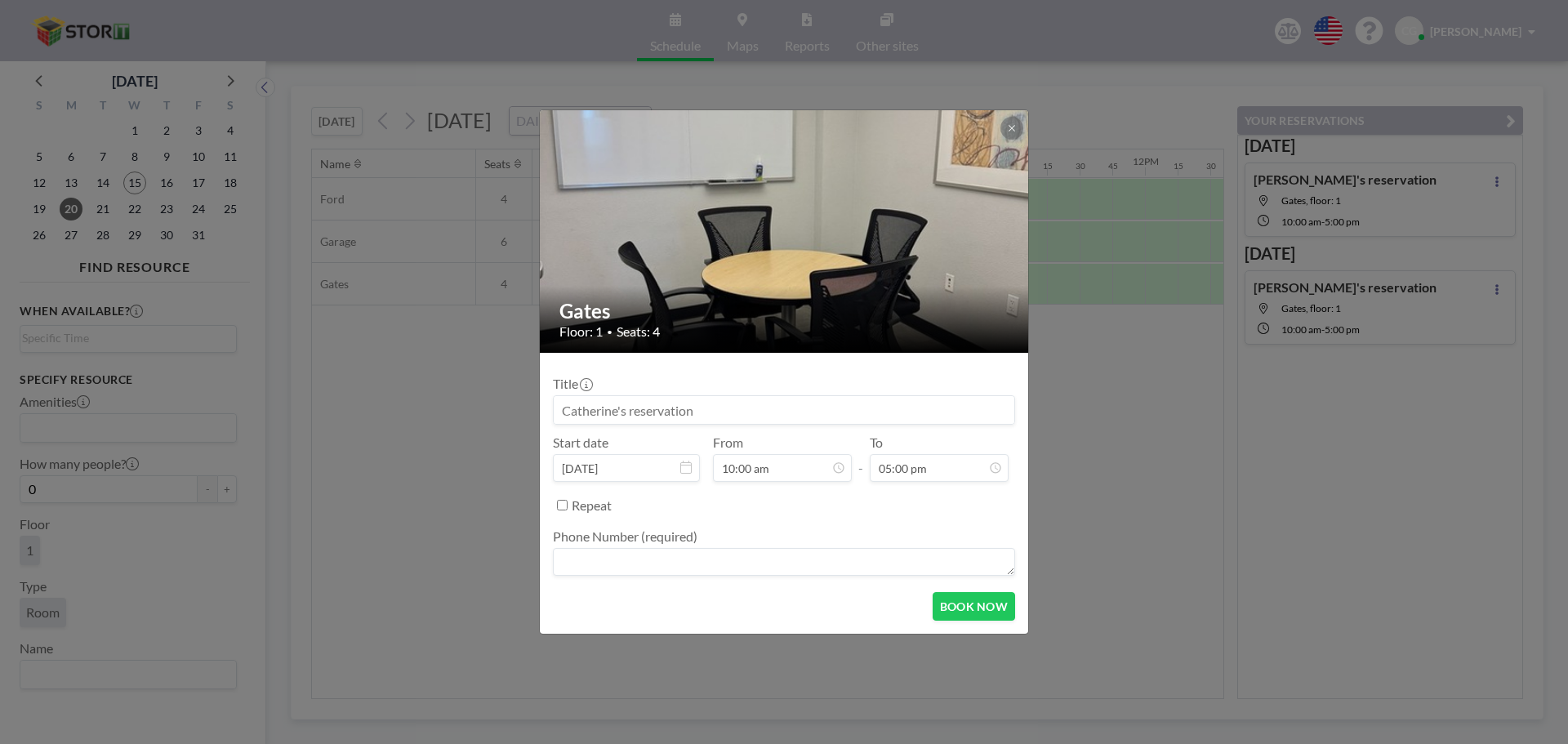
scroll to position [1977, 0]
click at [746, 545] on div "Phone Number (required)" at bounding box center [784, 554] width 463 height 51
click at [738, 565] on textarea at bounding box center [784, 562] width 463 height 28
type textarea "5593247000"
click at [963, 608] on button "BOOK NOW" at bounding box center [973, 606] width 82 height 29
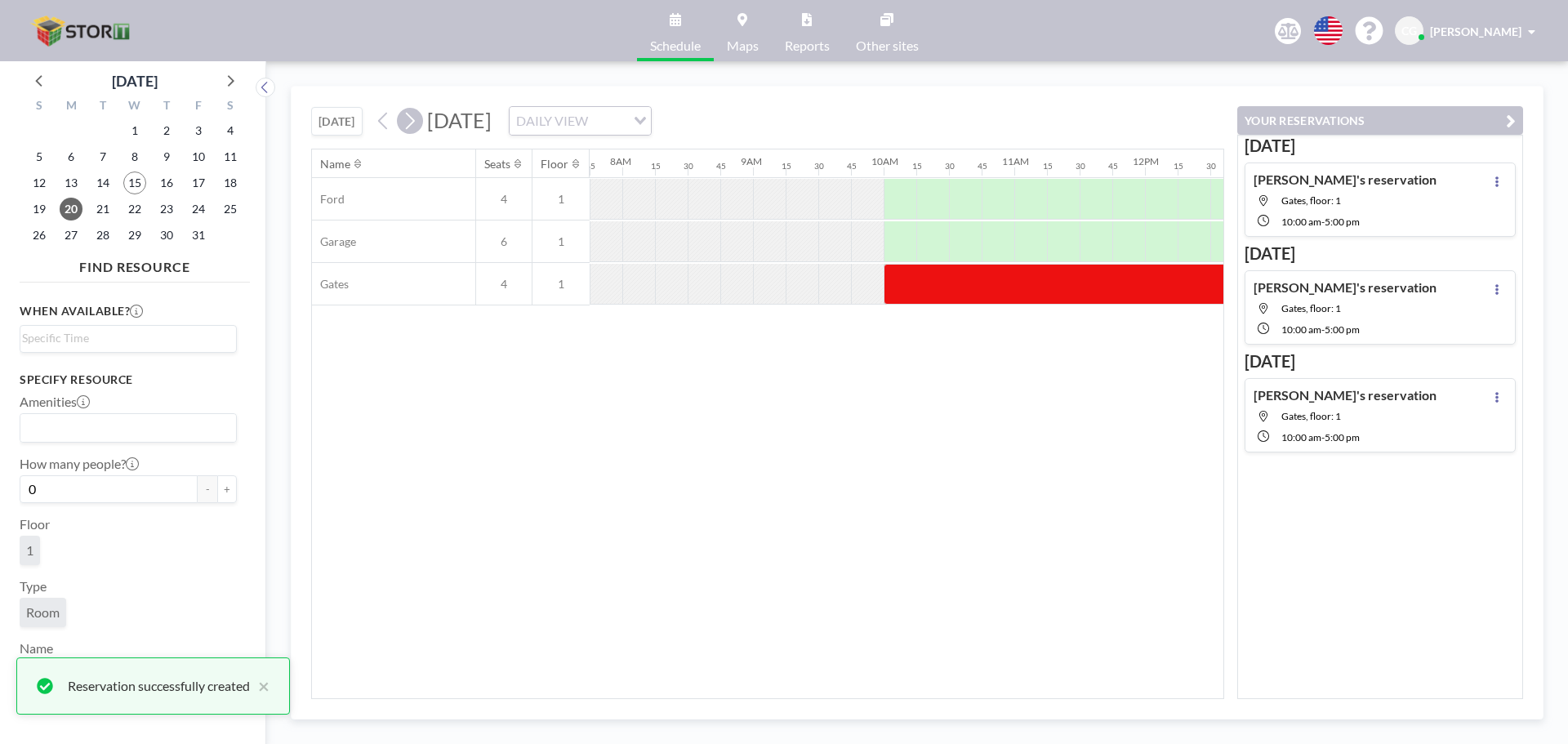
click at [412, 120] on icon at bounding box center [409, 121] width 15 height 24
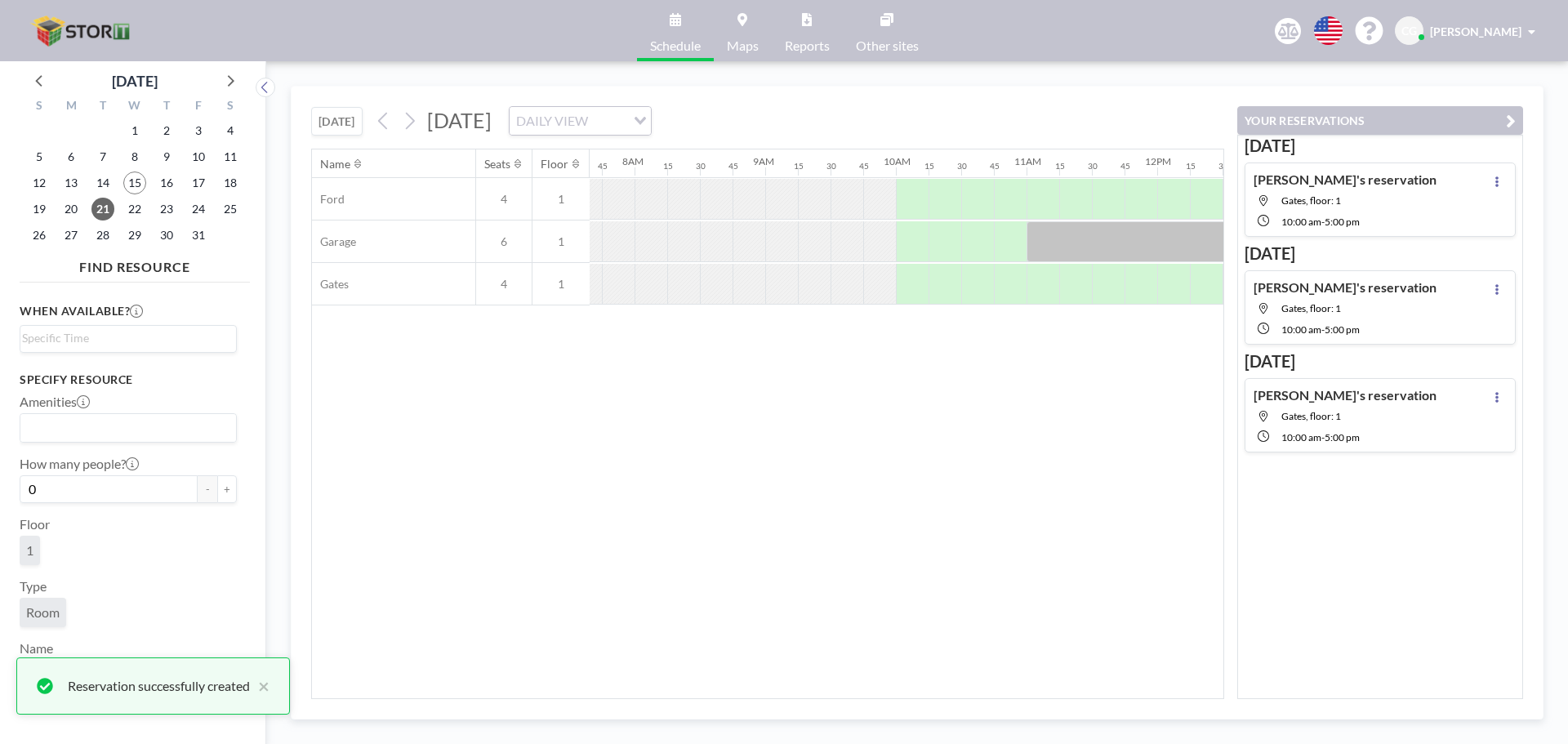
scroll to position [0, 1013]
click at [898, 275] on div at bounding box center [899, 284] width 33 height 41
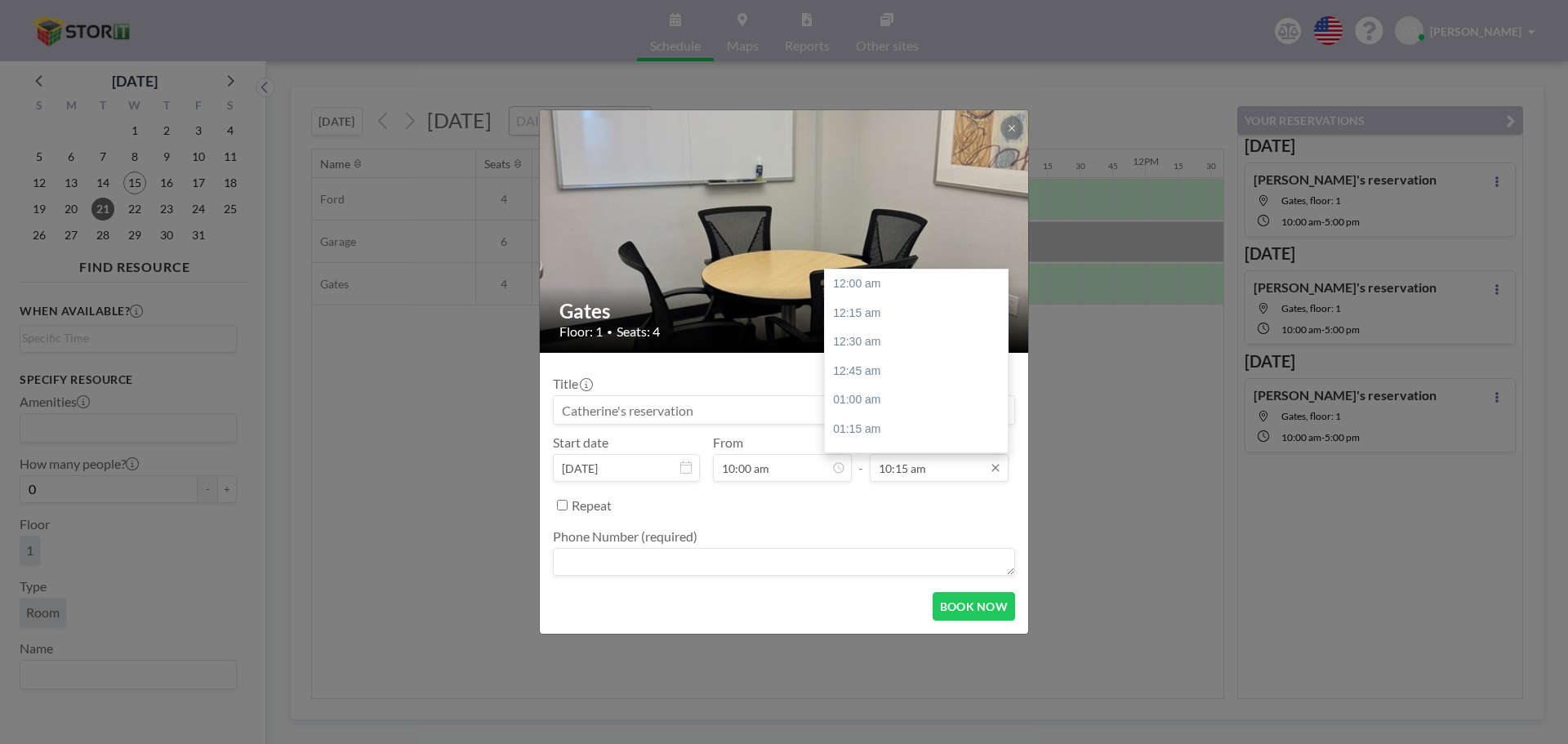
scroll to position [1191, 0]
click at [964, 473] on input "10:15 am" at bounding box center [938, 467] width 138 height 28
drag, startPoint x: 1000, startPoint y: 345, endPoint x: 997, endPoint y: 402, distance: 57.1
click at [997, 402] on div "12:00 am 12:15 am 12:30 am 12:45 am 01:00 am 01:15 am 01:30 am 01:45 am 02:00 a…" at bounding box center [915, 361] width 183 height 183
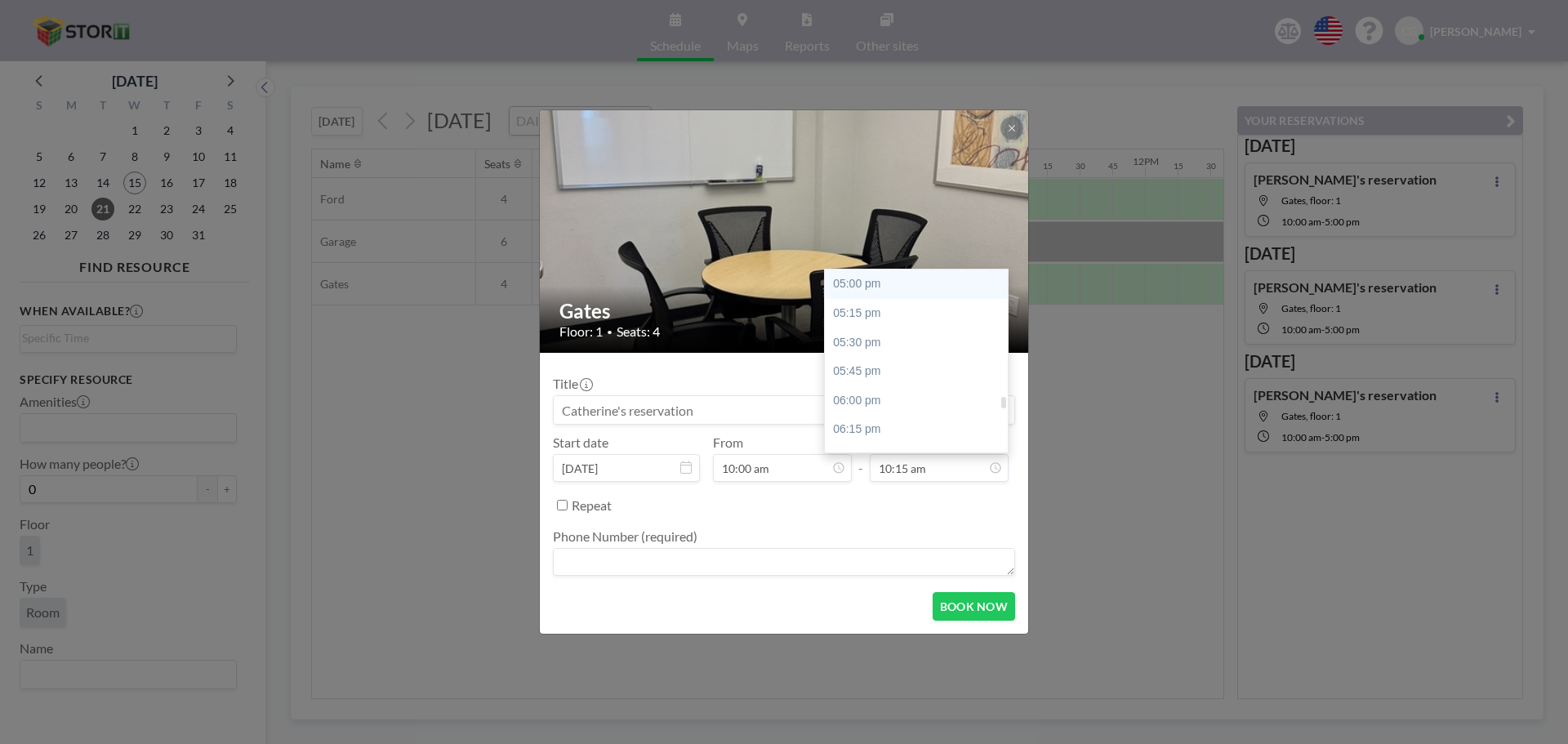
click at [930, 289] on div "05:00 pm" at bounding box center [920, 284] width 191 height 29
type input "05:00 pm"
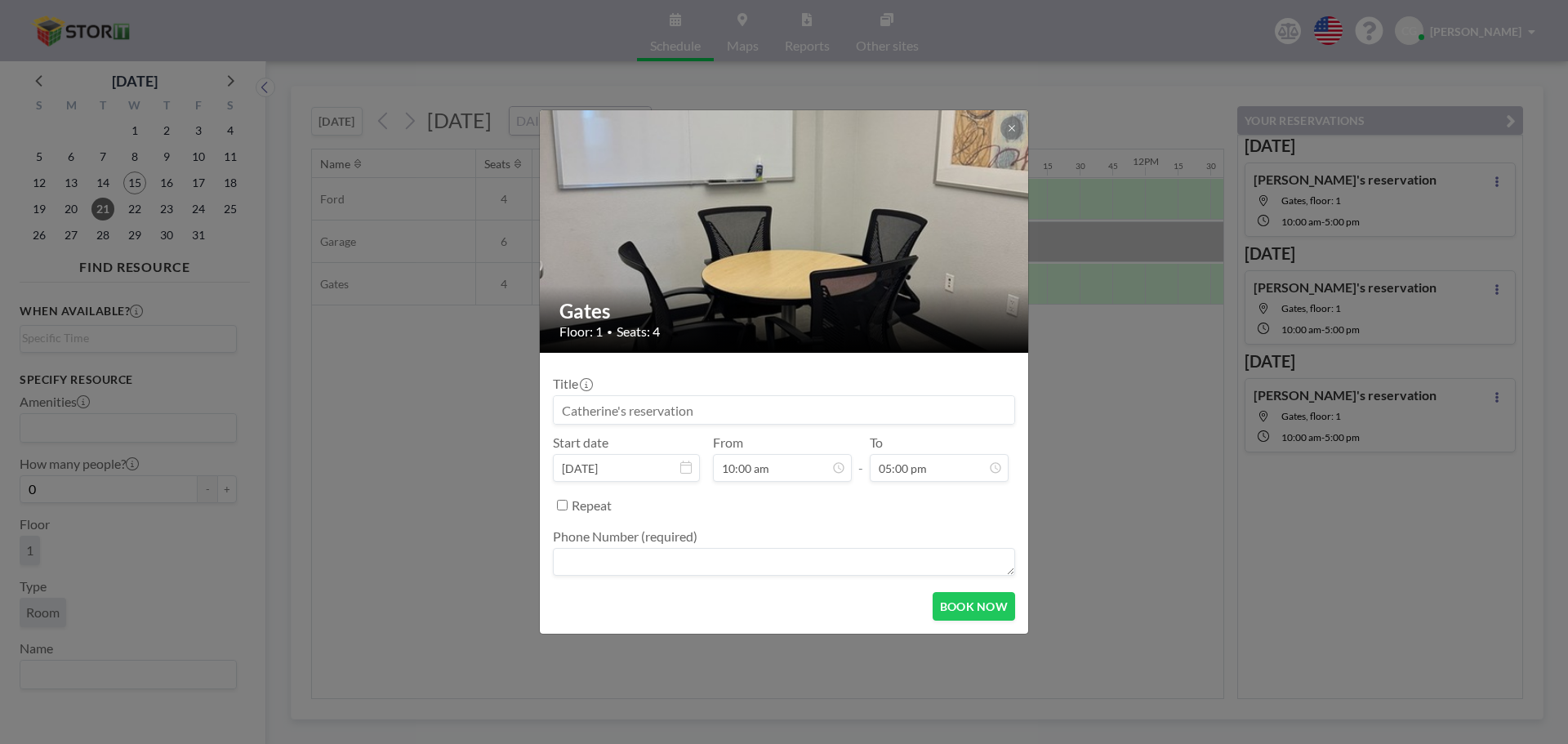
scroll to position [1163, 0]
click at [730, 550] on textarea at bounding box center [784, 562] width 463 height 28
type textarea "5593247000"
click at [980, 606] on button "BOOK NOW" at bounding box center [973, 606] width 82 height 29
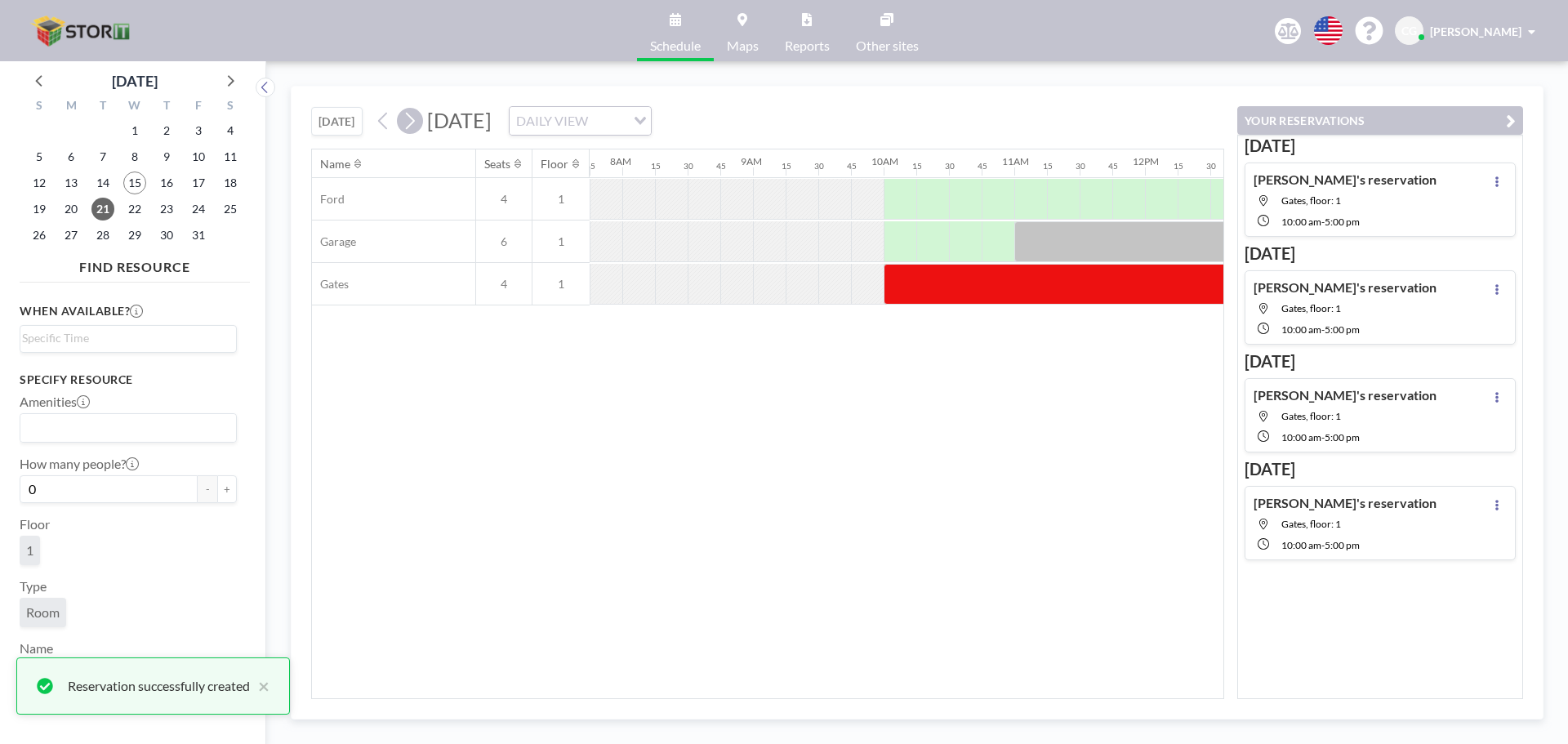
click at [414, 120] on icon at bounding box center [409, 121] width 15 height 24
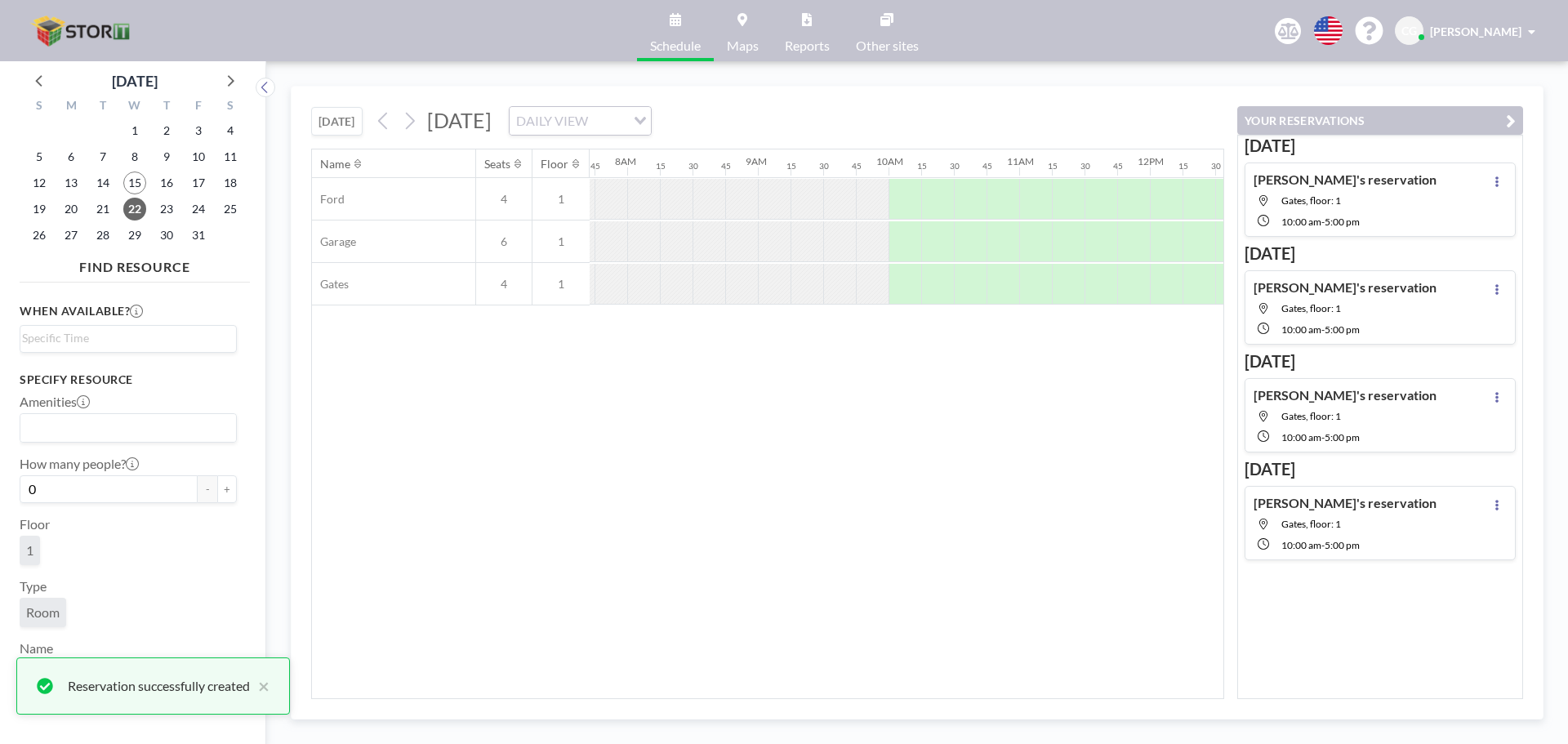
scroll to position [0, 1013]
click at [900, 285] on div at bounding box center [899, 284] width 33 height 41
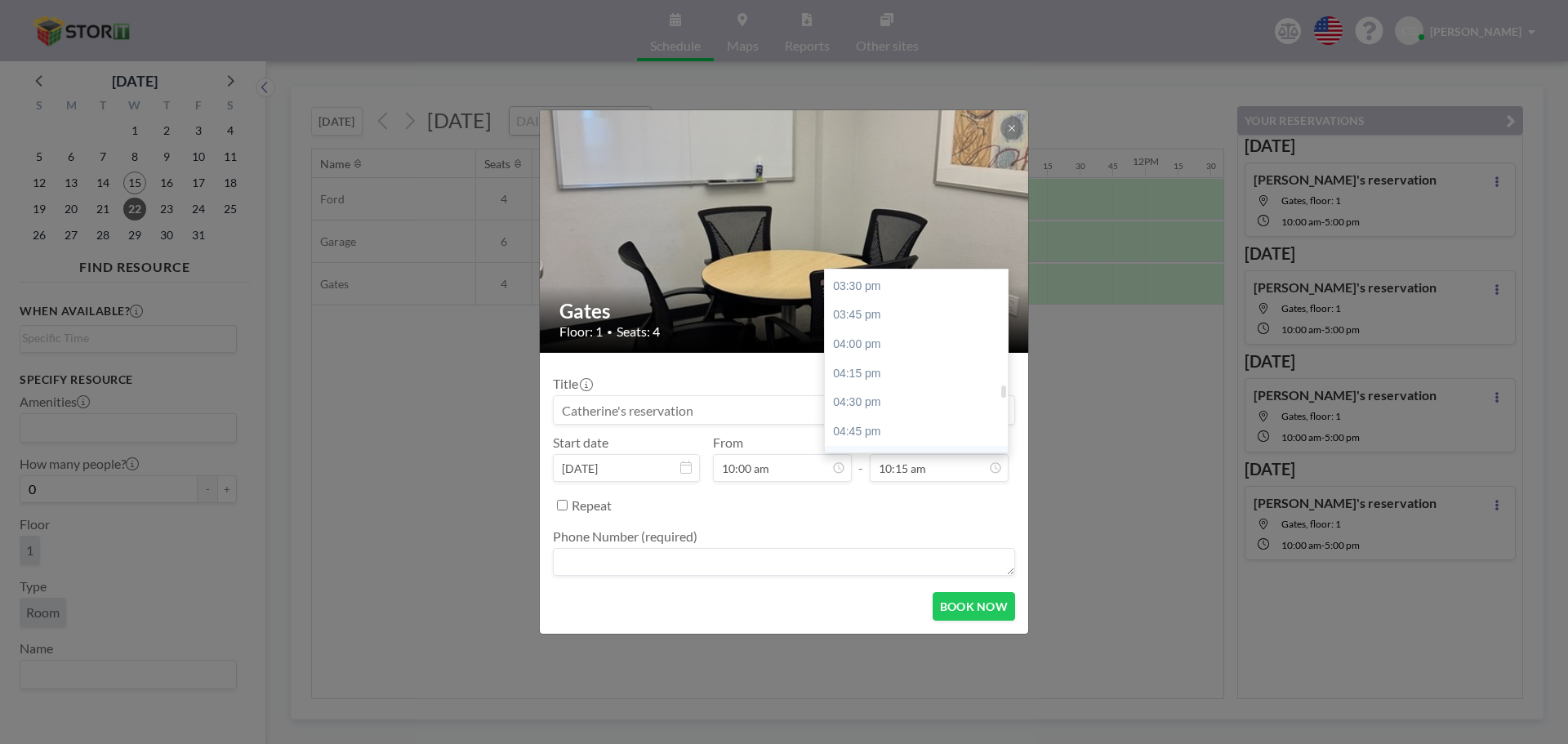
scroll to position [1876, 0]
drag, startPoint x: 1004, startPoint y: 379, endPoint x: 997, endPoint y: 398, distance: 20.2
click at [997, 398] on div "12:00 am 12:15 am 12:30 am 12:45 am 01:00 am 01:15 am 01:30 am 01:45 am 02:00 a…" at bounding box center [915, 361] width 183 height 183
click at [947, 384] on div "05:00 pm" at bounding box center [920, 384] width 191 height 29
type input "05:00 pm"
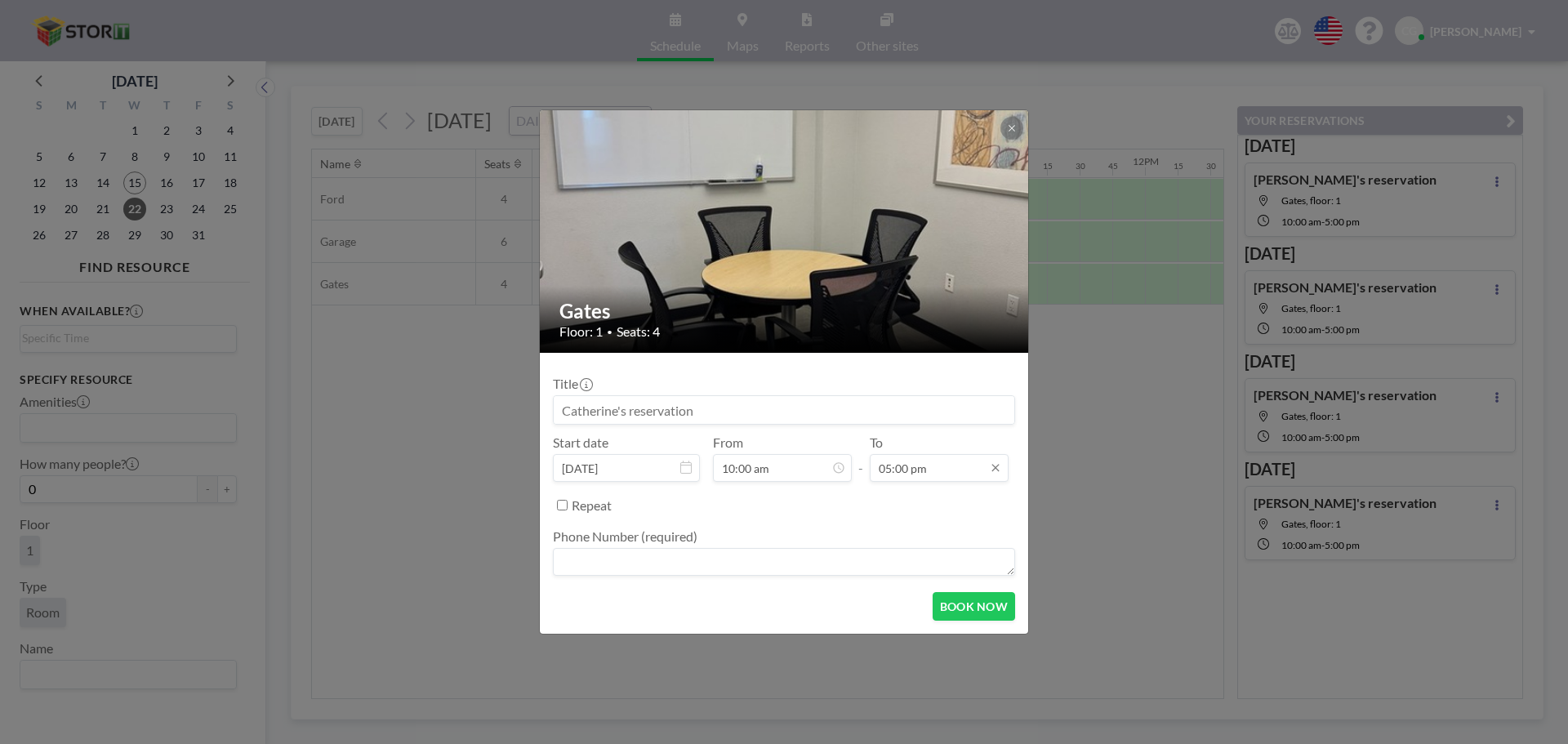
scroll to position [1977, 0]
click at [779, 548] on textarea at bounding box center [784, 562] width 463 height 28
type textarea "5593247000"
click at [985, 603] on button "BOOK NOW" at bounding box center [973, 606] width 82 height 29
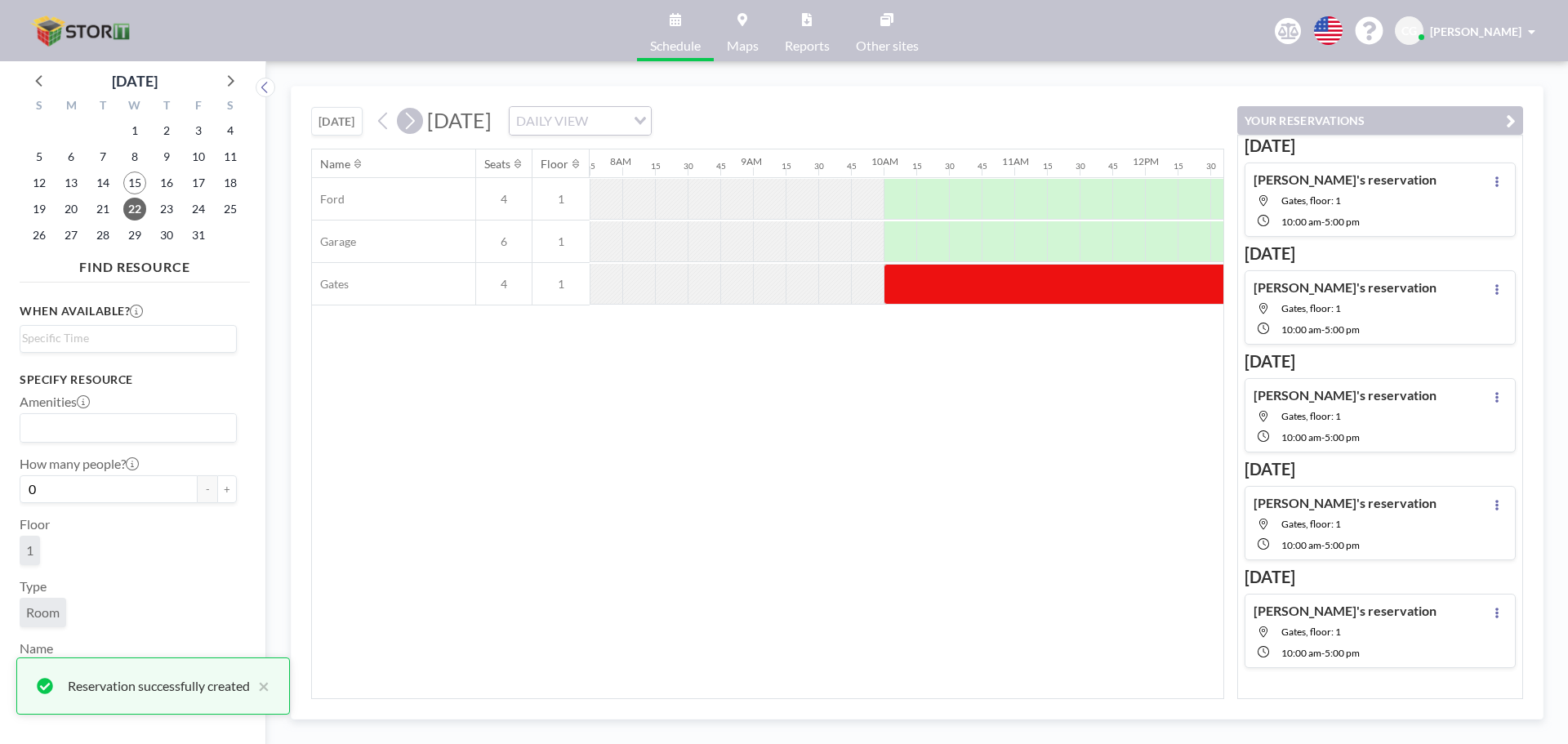
click at [416, 127] on icon at bounding box center [409, 121] width 15 height 24
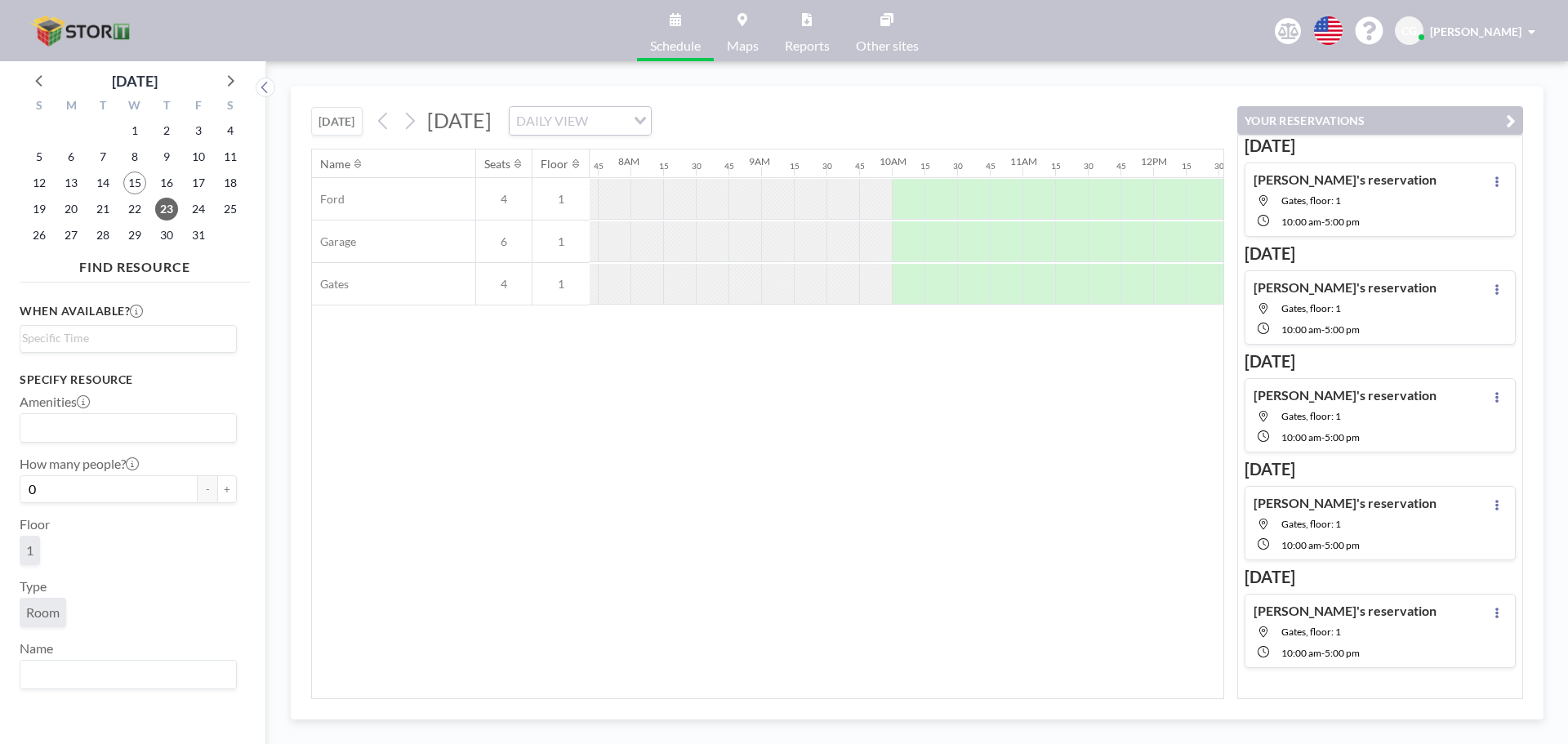
scroll to position [0, 1013]
click at [895, 290] on div at bounding box center [899, 284] width 33 height 41
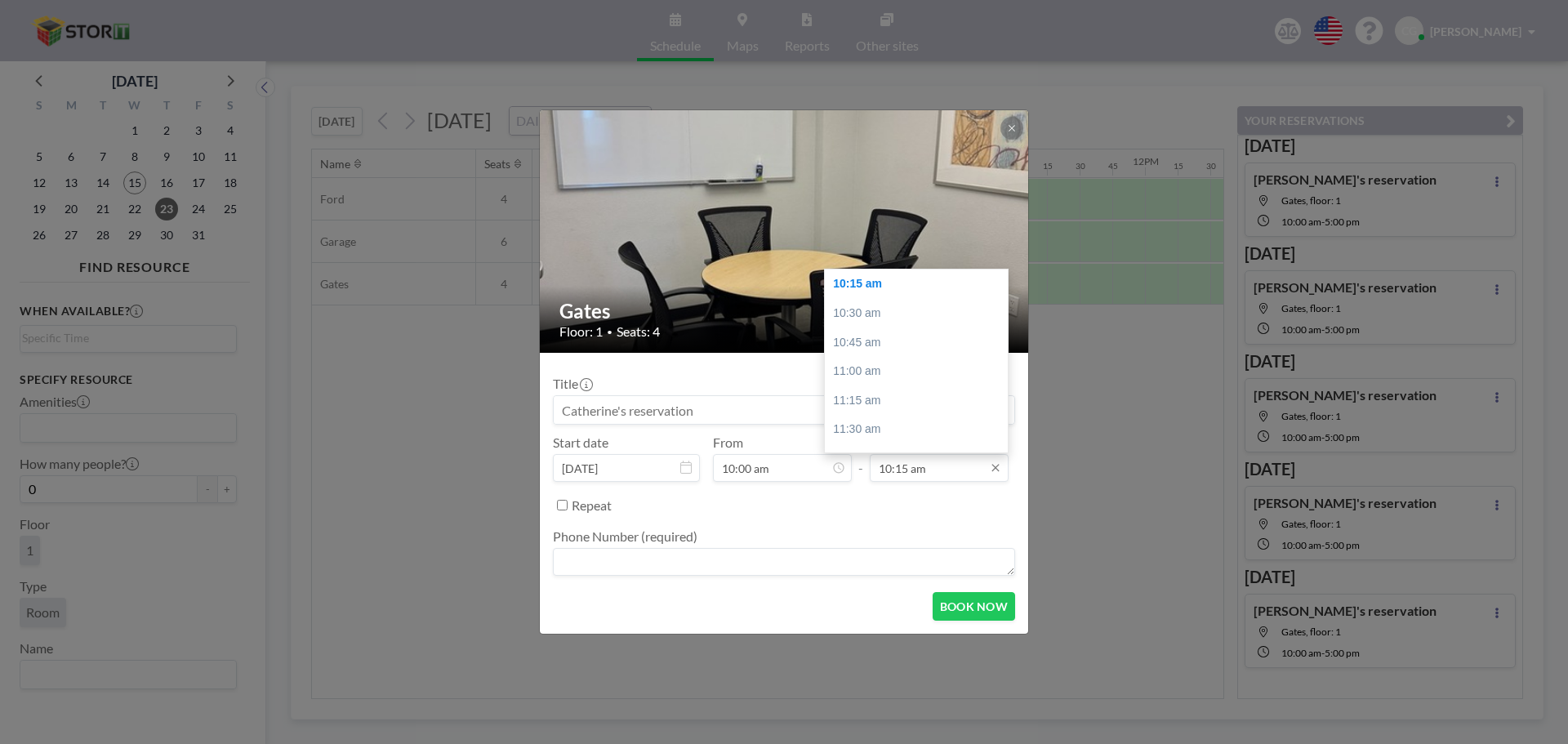
click at [948, 467] on input "10:15 am" at bounding box center [938, 467] width 138 height 28
drag, startPoint x: 1000, startPoint y: 369, endPoint x: 989, endPoint y: 398, distance: 31.0
click at [989, 398] on div "12:00 am 12:15 am 12:30 am 12:45 am 01:00 am 01:15 am 01:30 am 01:45 am 02:00 a…" at bounding box center [915, 361] width 183 height 183
click at [947, 390] on div "05:00 pm" at bounding box center [920, 397] width 191 height 29
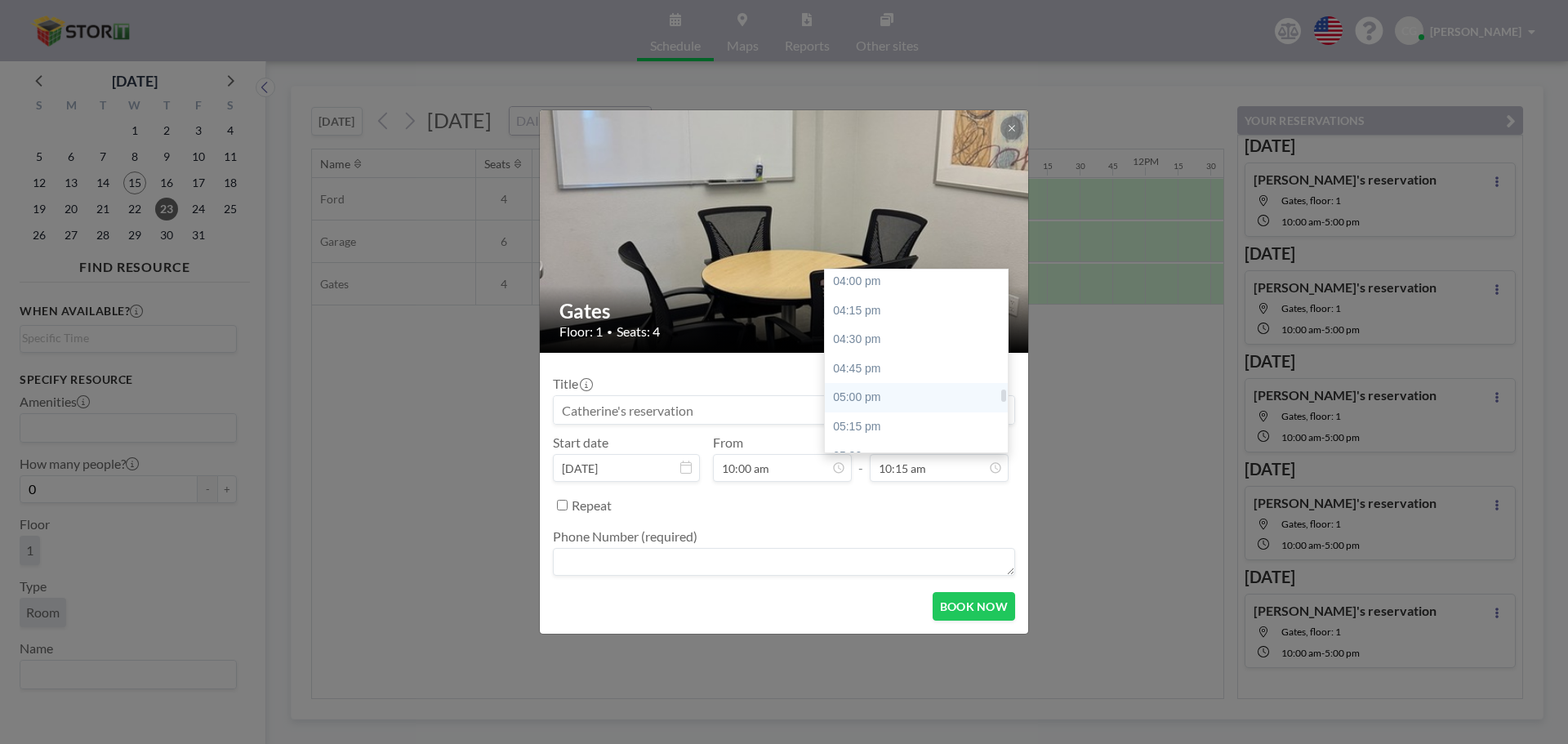
type input "05:00 pm"
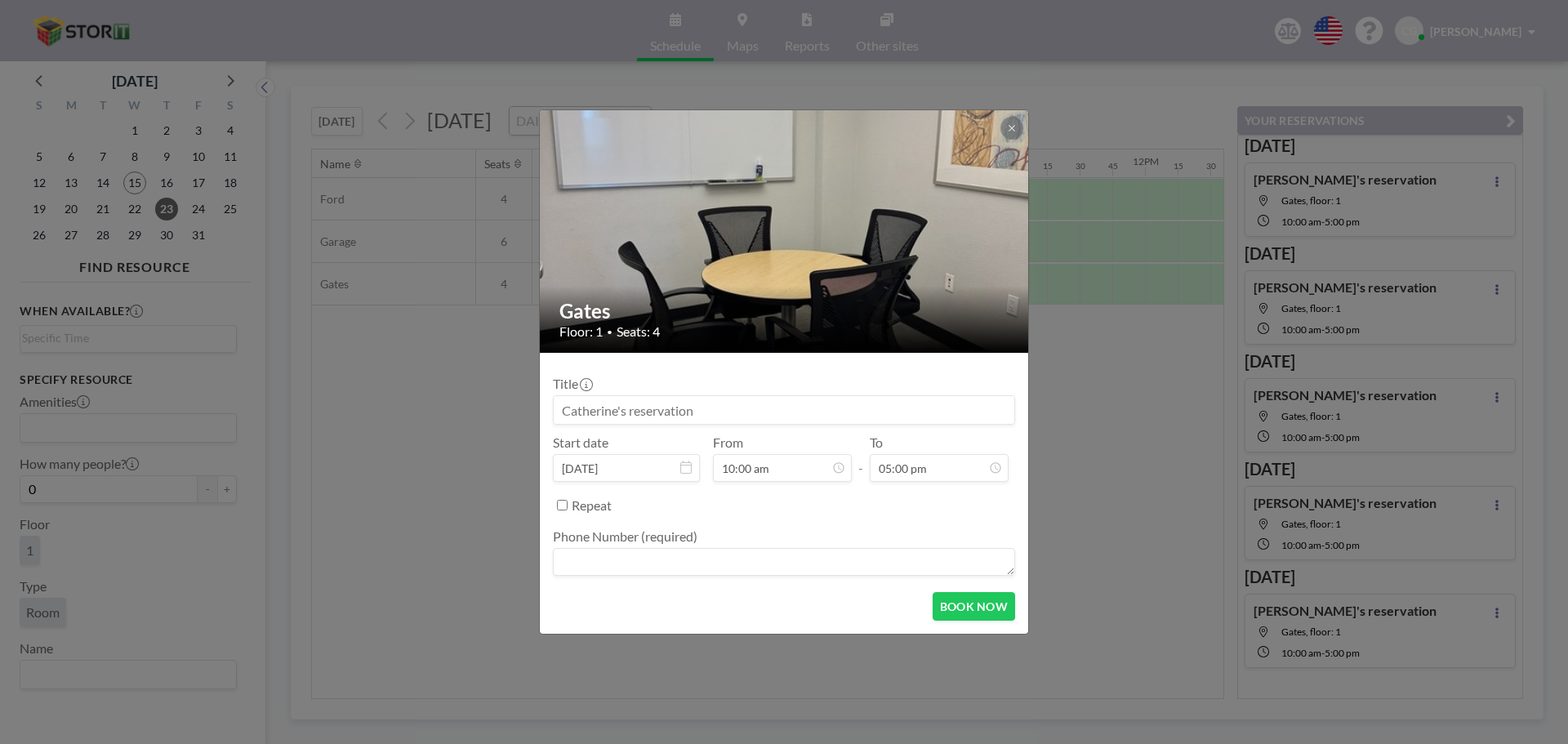
scroll to position [1977, 0]
click at [687, 564] on textarea at bounding box center [784, 562] width 463 height 28
type textarea "5593247000"
click at [949, 606] on button "BOOK NOW" at bounding box center [973, 606] width 82 height 29
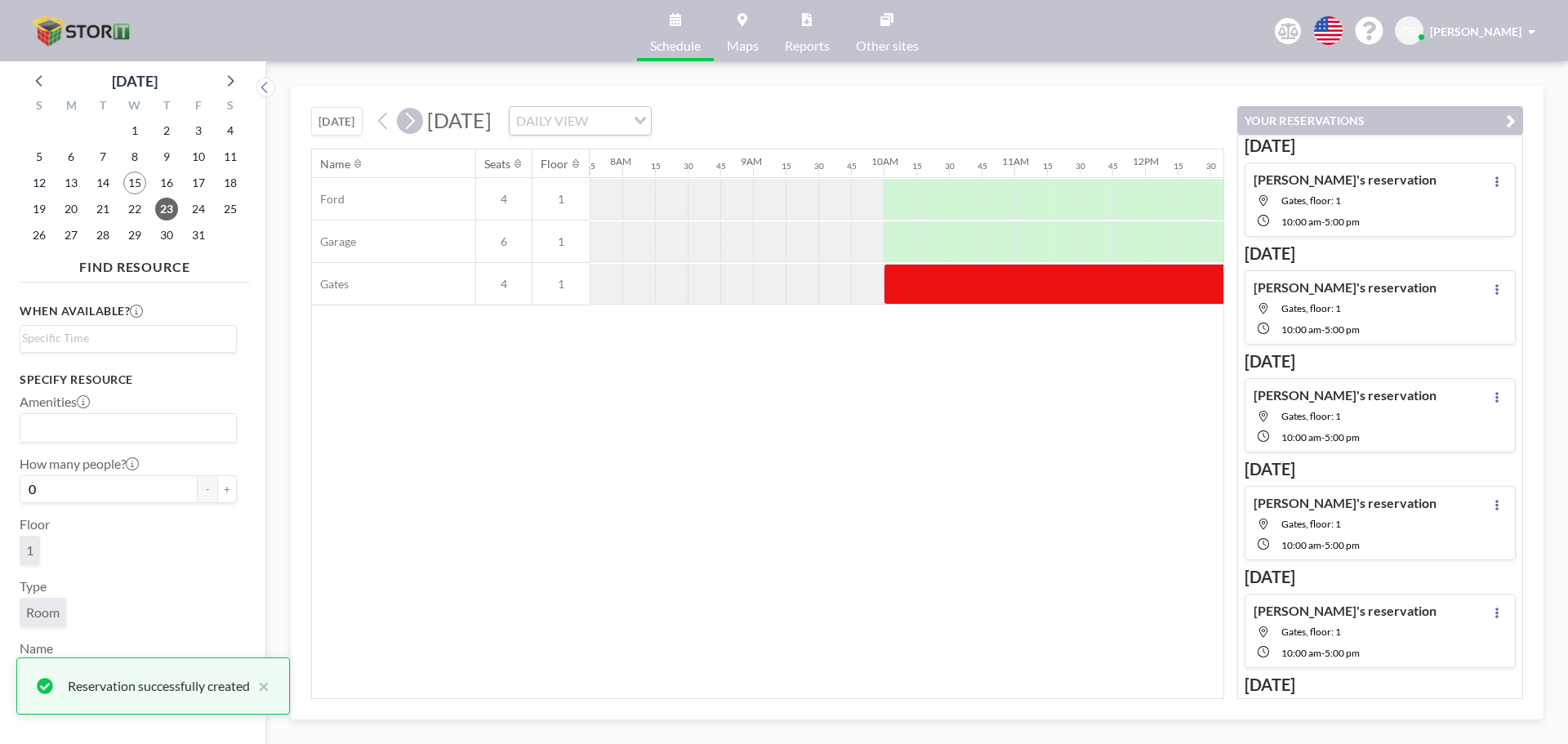
click at [413, 121] on icon at bounding box center [409, 121] width 15 height 24
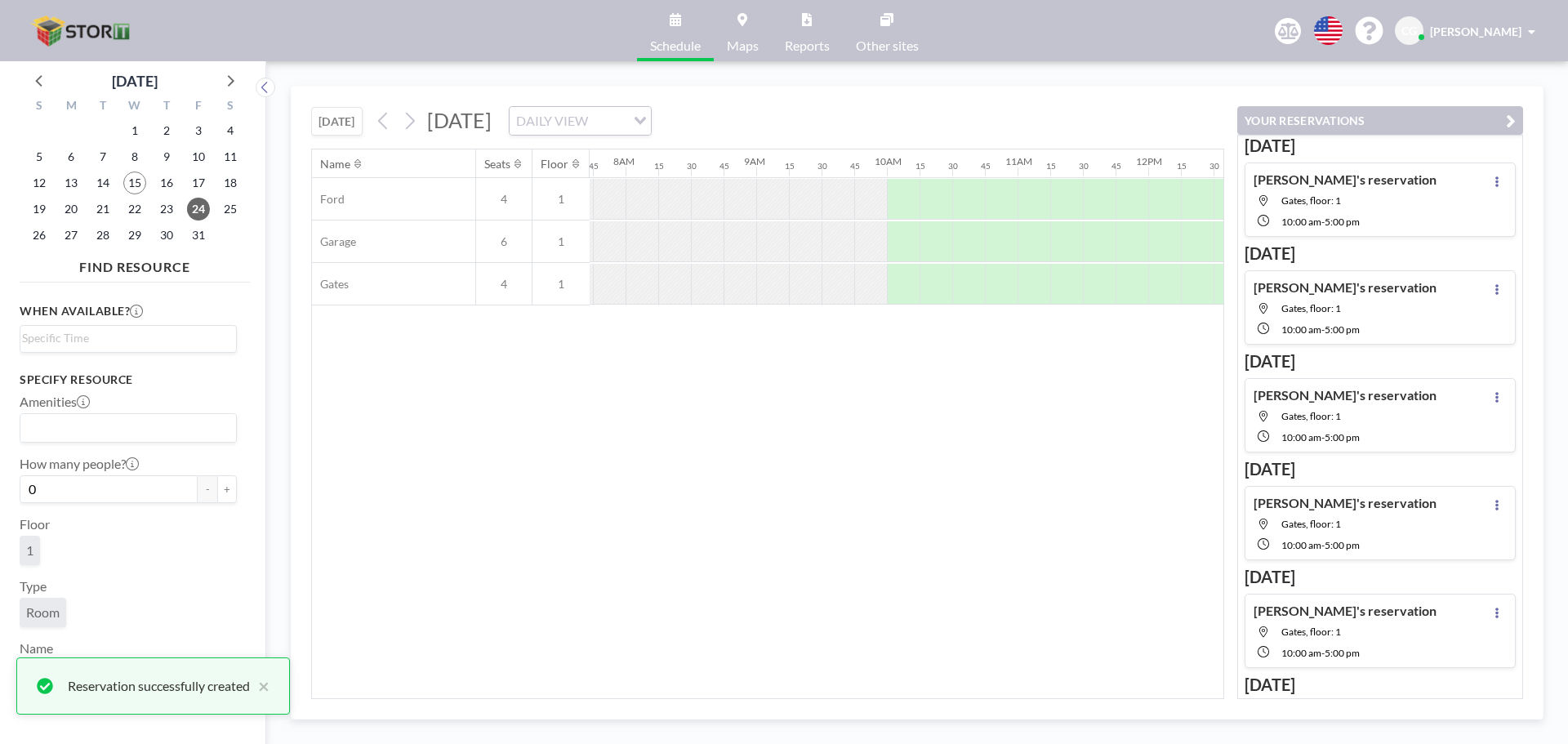
scroll to position [0, 1013]
click at [897, 288] on div at bounding box center [899, 284] width 33 height 41
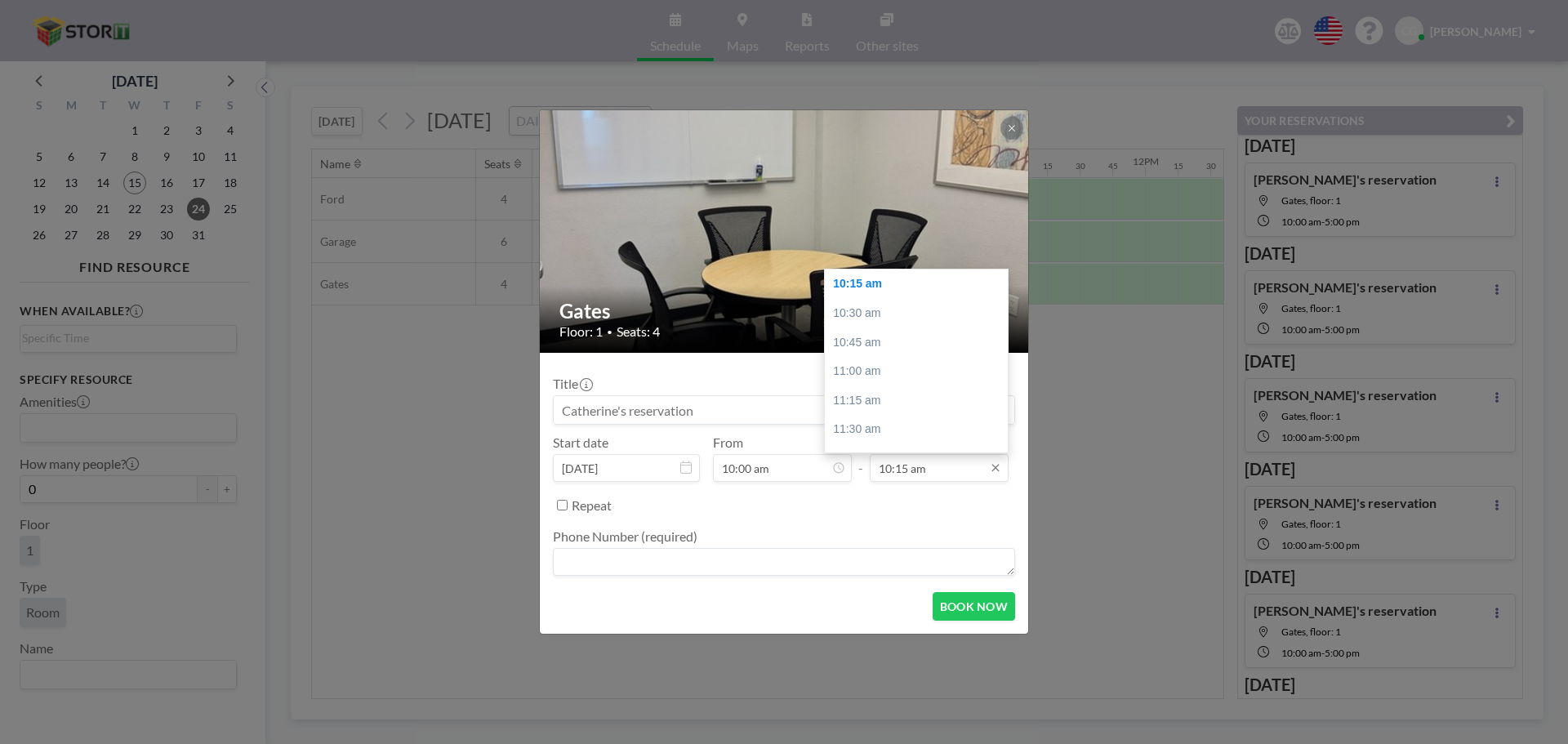
click at [954, 476] on input "10:15 am" at bounding box center [938, 467] width 138 height 28
drag, startPoint x: 1002, startPoint y: 346, endPoint x: 992, endPoint y: 394, distance: 49.0
click at [992, 394] on div "12:00 am 12:15 am 12:30 am 12:45 am 01:00 am 01:15 am 01:30 am 01:45 am 02:00 a…" at bounding box center [915, 361] width 183 height 183
click at [930, 398] on div "05:00 pm" at bounding box center [920, 397] width 191 height 29
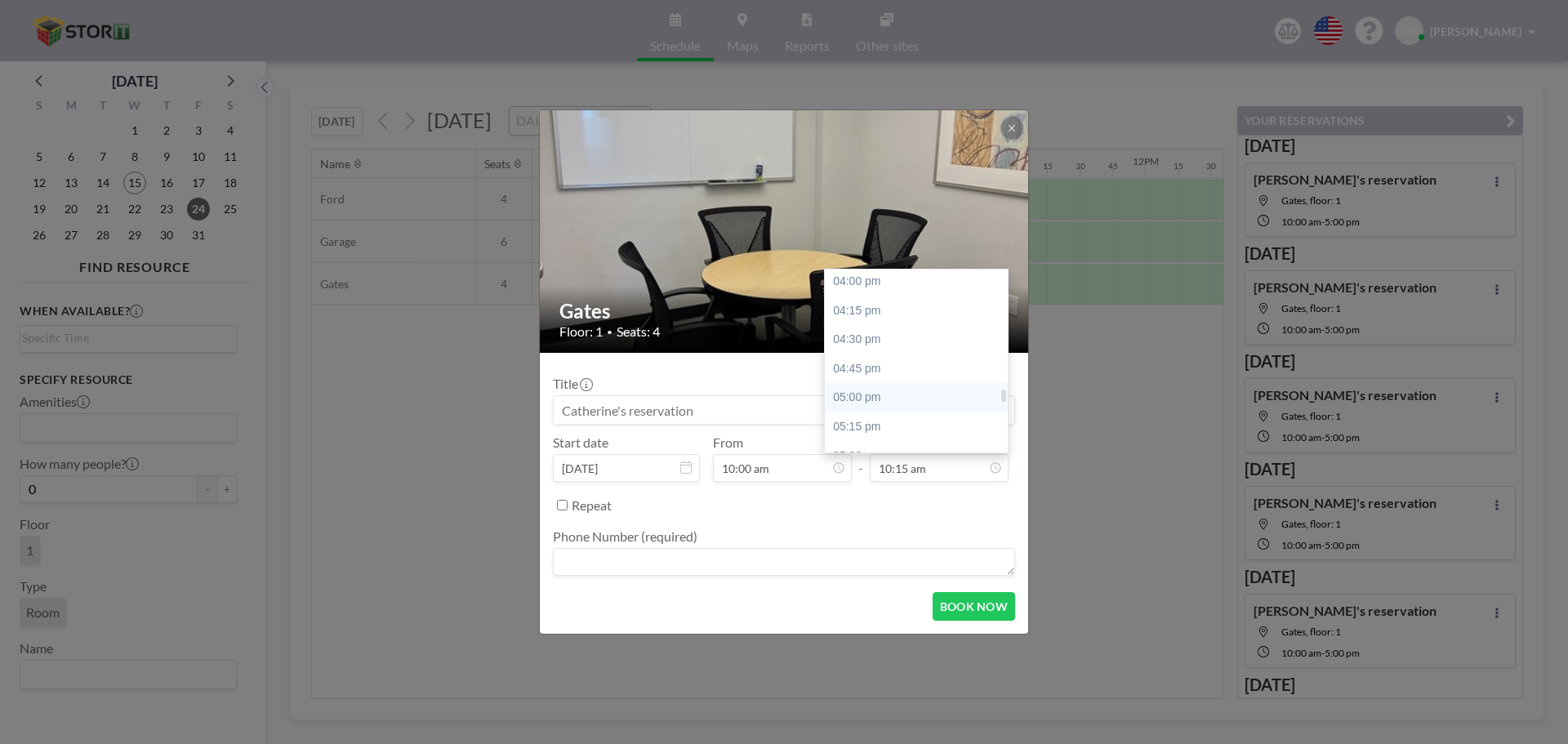
type input "05:00 pm"
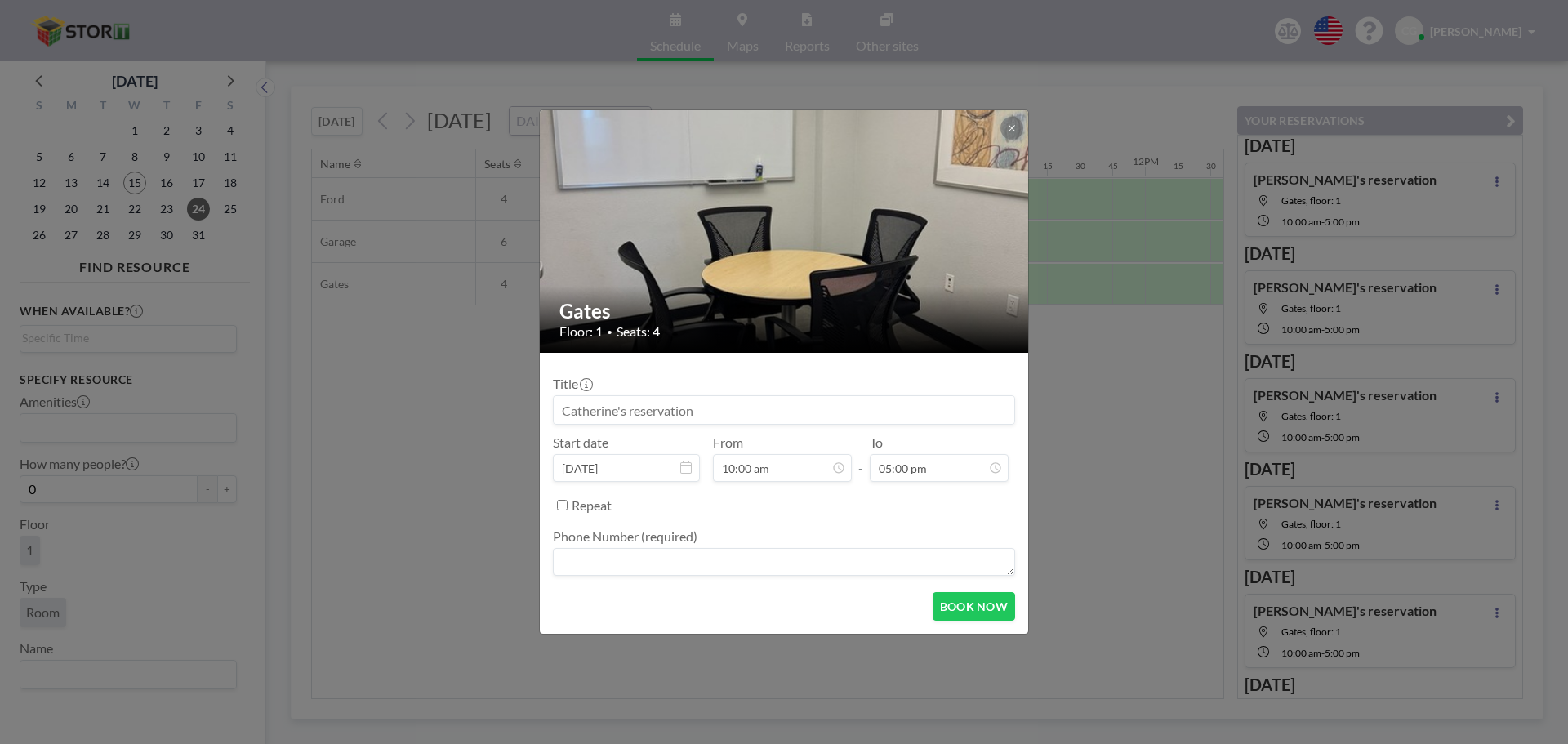
scroll to position [1977, 0]
click at [747, 563] on textarea at bounding box center [784, 562] width 463 height 28
type textarea "5593247000"
click at [950, 599] on button "BOOK NOW" at bounding box center [973, 606] width 82 height 29
